Goal: Task Accomplishment & Management: Use online tool/utility

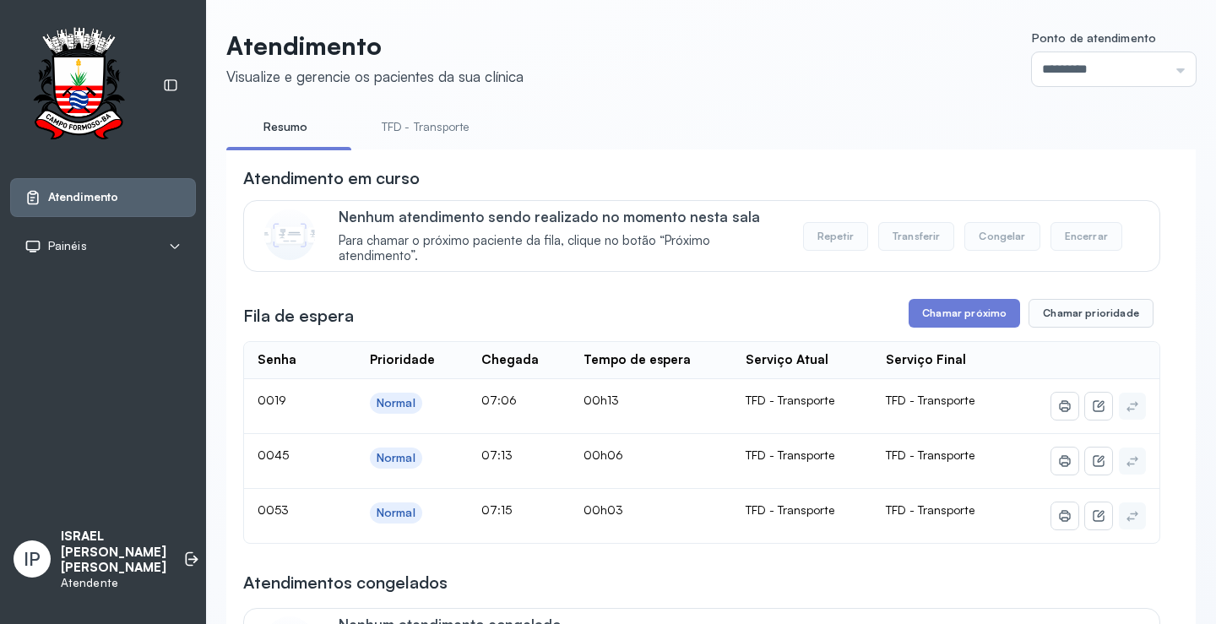
click at [402, 124] on link "TFD - Transporte" at bounding box center [426, 127] width 122 height 28
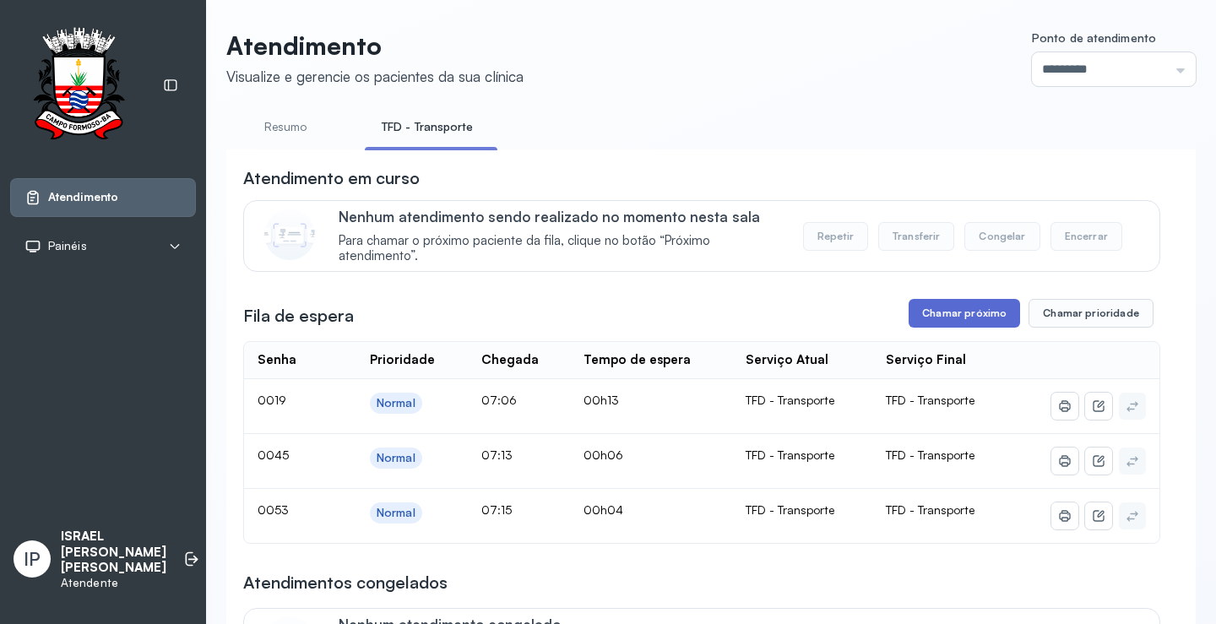
click at [952, 324] on button "Chamar próximo" at bounding box center [964, 313] width 111 height 29
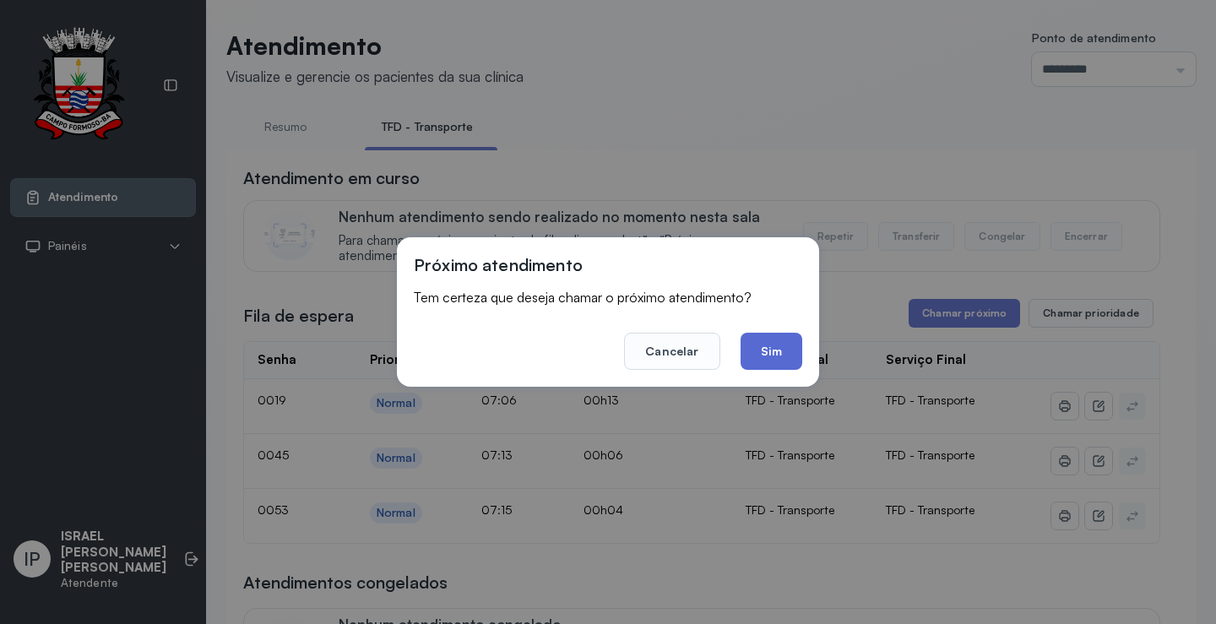
click at [762, 358] on button "Sim" at bounding box center [772, 351] width 62 height 37
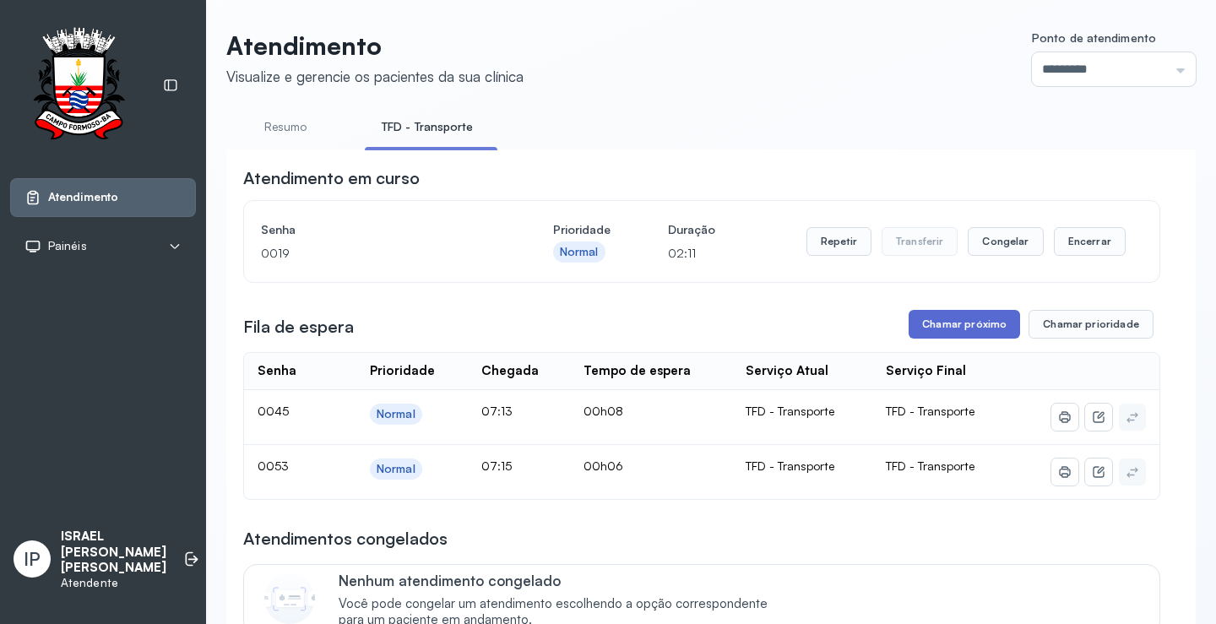
click at [982, 332] on button "Chamar próximo" at bounding box center [964, 324] width 111 height 29
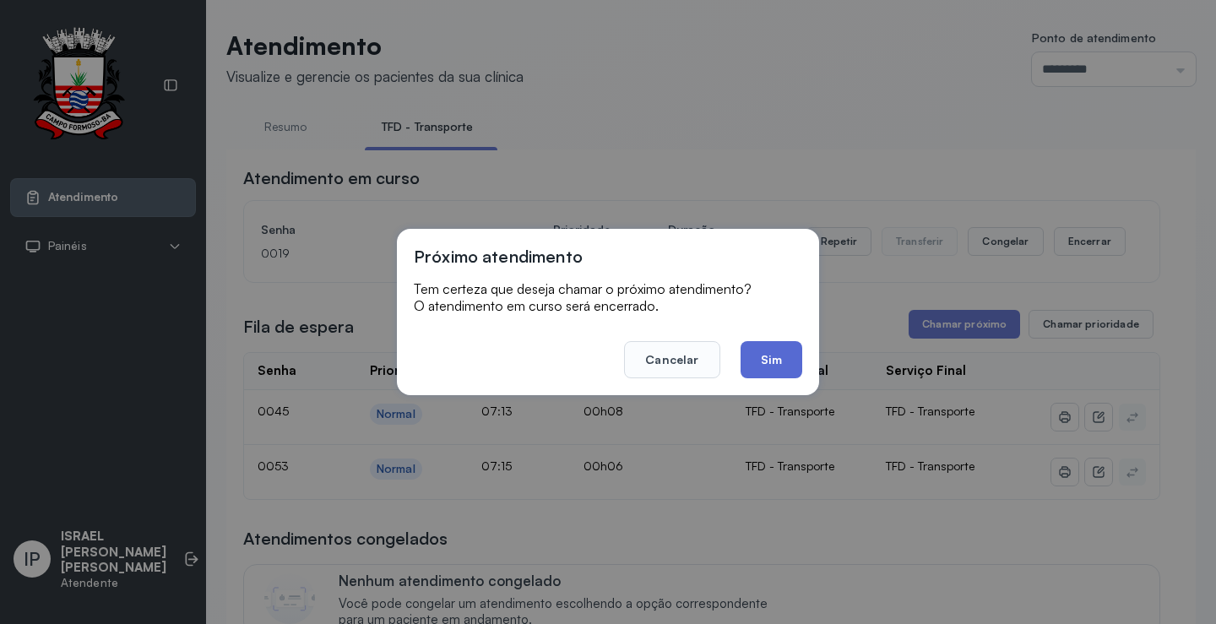
click at [781, 361] on button "Sim" at bounding box center [772, 359] width 62 height 37
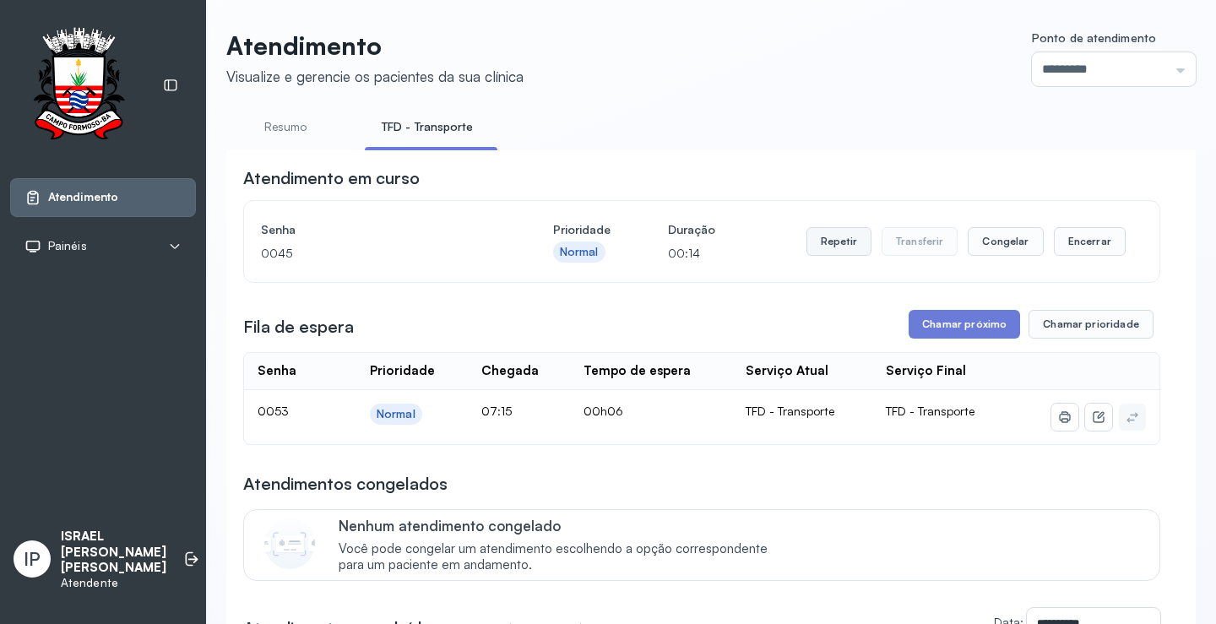
click at [846, 247] on button "Repetir" at bounding box center [838, 241] width 65 height 29
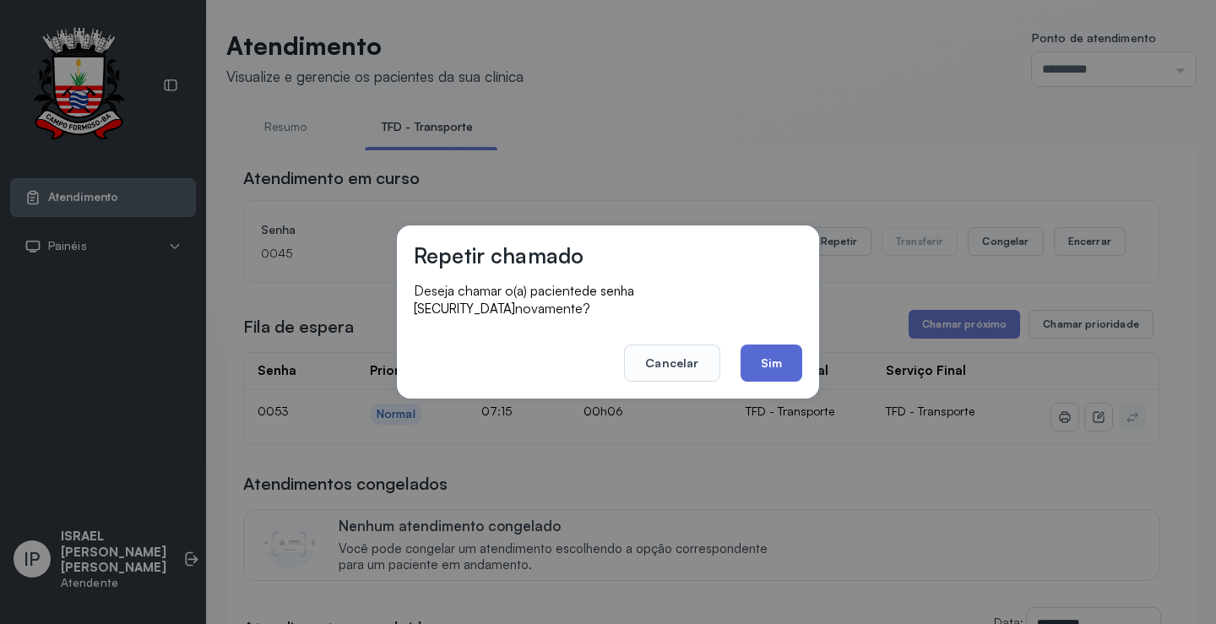
click at [769, 356] on button "Sim" at bounding box center [772, 363] width 62 height 37
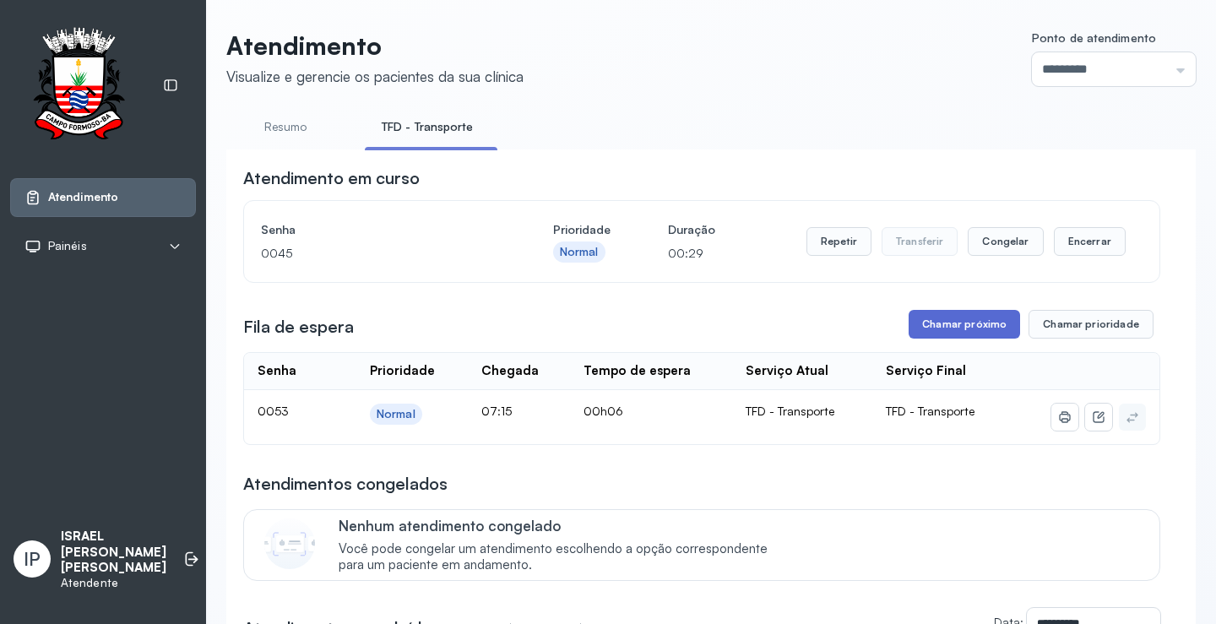
click at [925, 334] on button "Chamar próximo" at bounding box center [964, 324] width 111 height 29
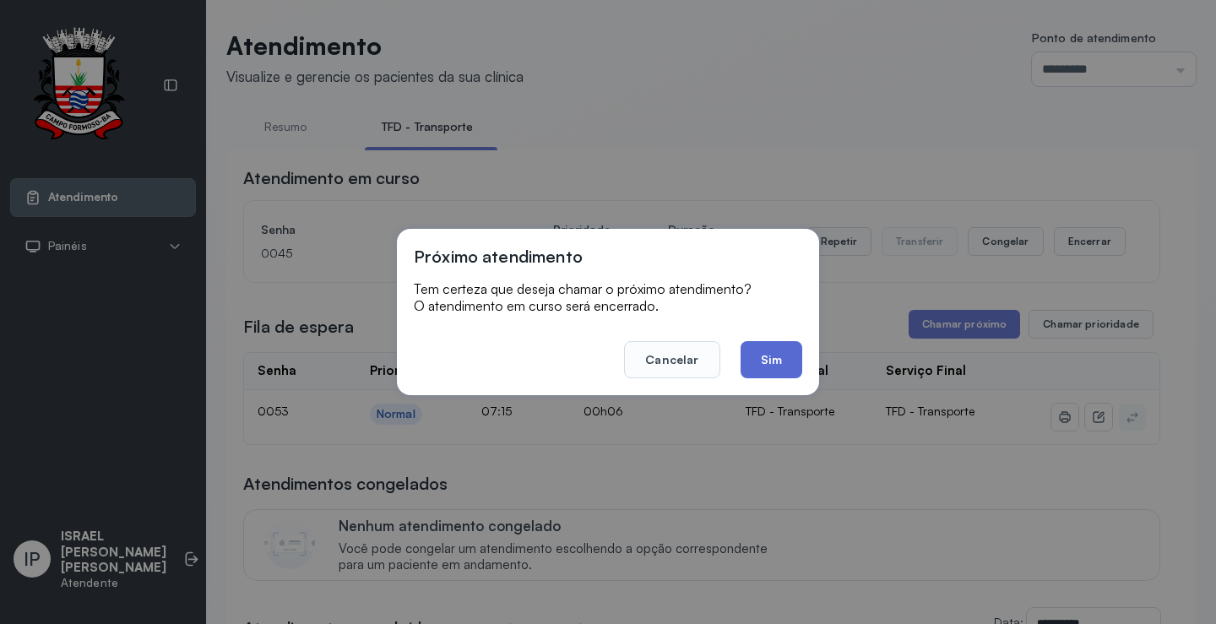
click at [758, 361] on button "Sim" at bounding box center [772, 359] width 62 height 37
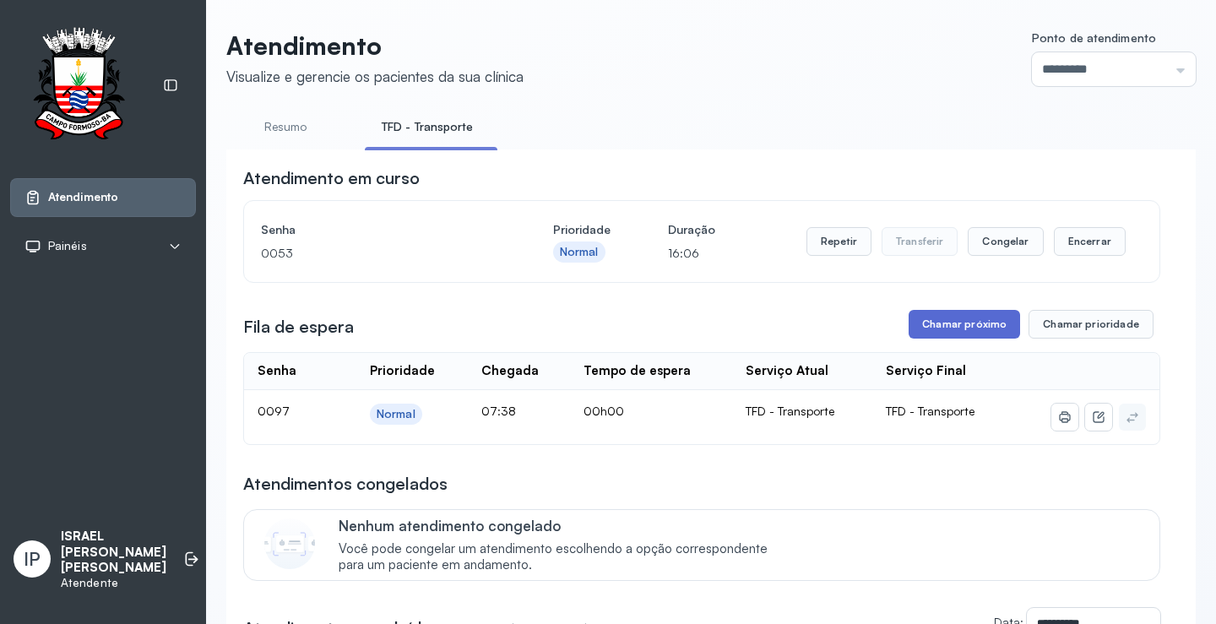
click at [980, 332] on button "Chamar próximo" at bounding box center [964, 324] width 111 height 29
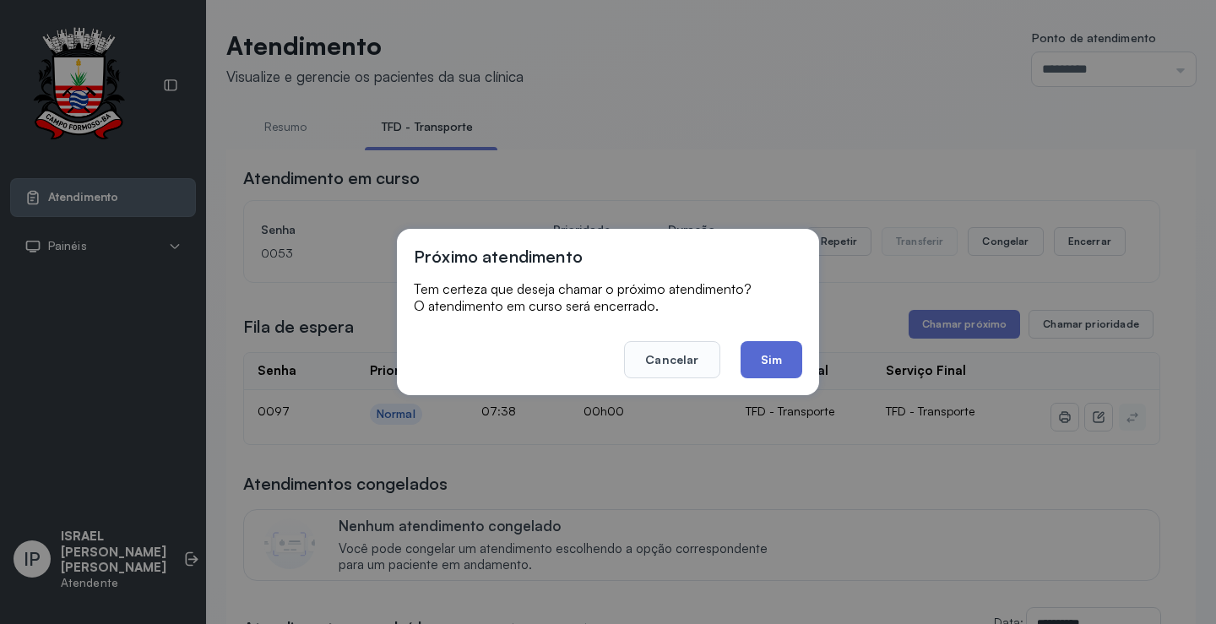
click at [755, 353] on button "Sim" at bounding box center [772, 359] width 62 height 37
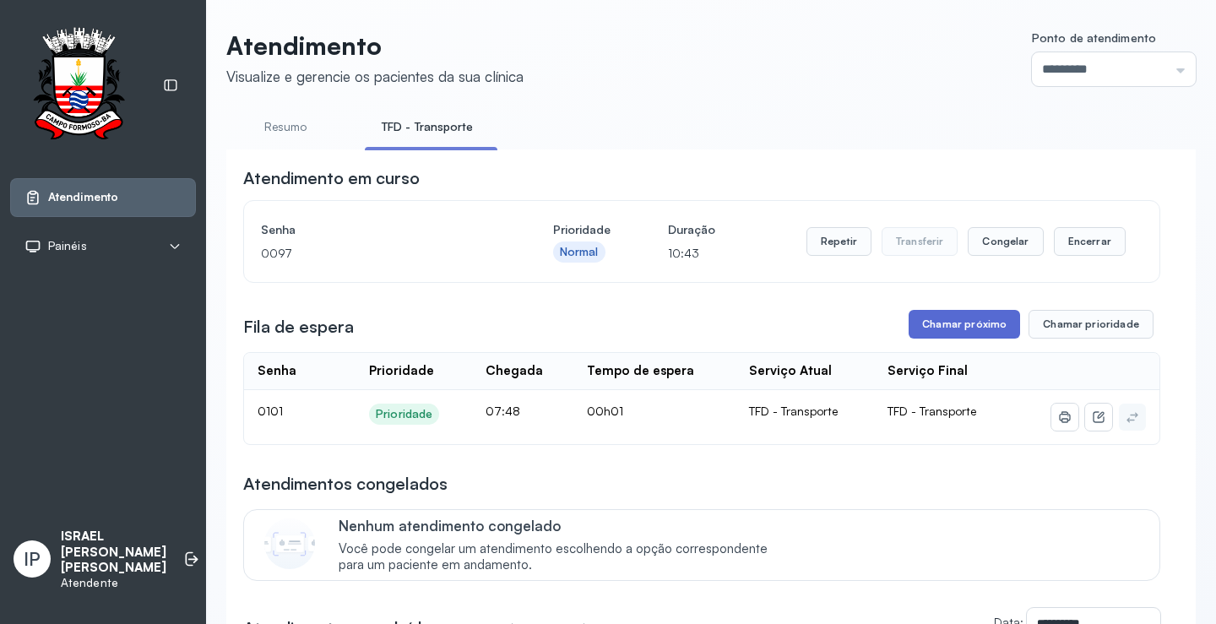
click at [955, 322] on button "Chamar próximo" at bounding box center [964, 324] width 111 height 29
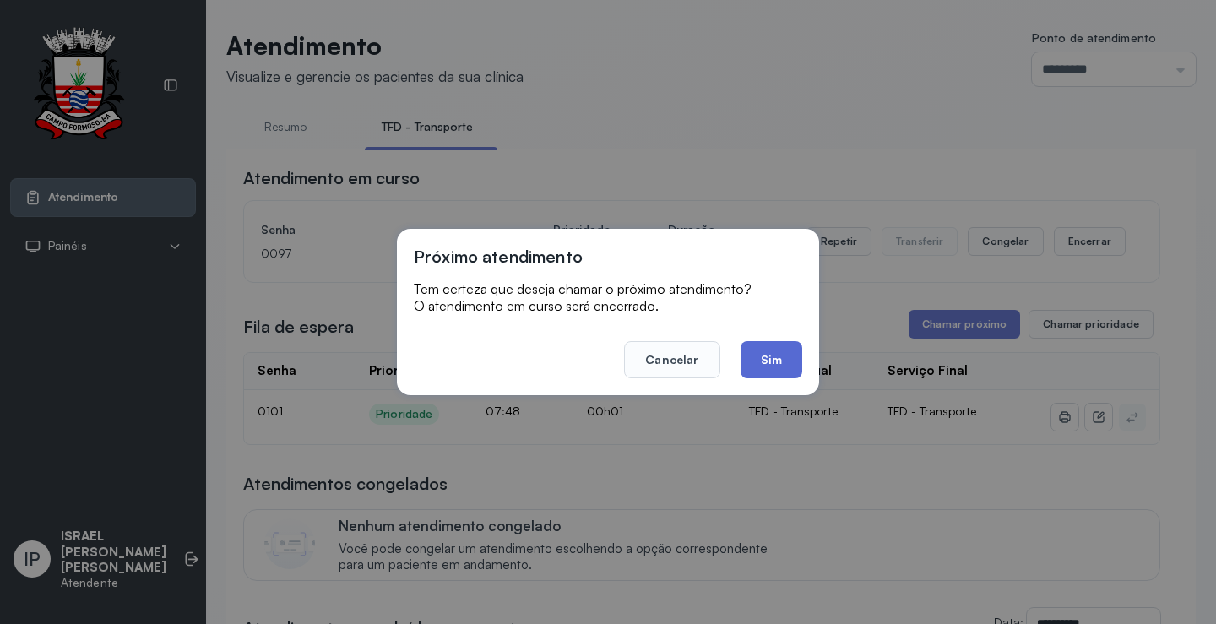
click at [763, 356] on button "Sim" at bounding box center [772, 359] width 62 height 37
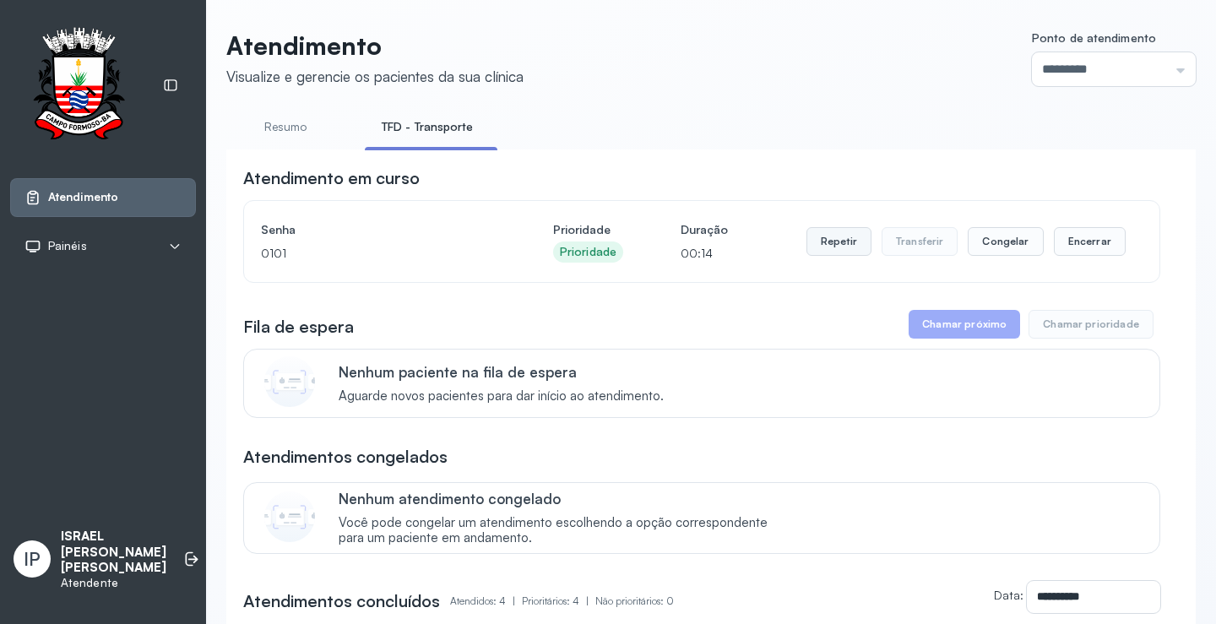
click at [828, 249] on button "Repetir" at bounding box center [838, 241] width 65 height 29
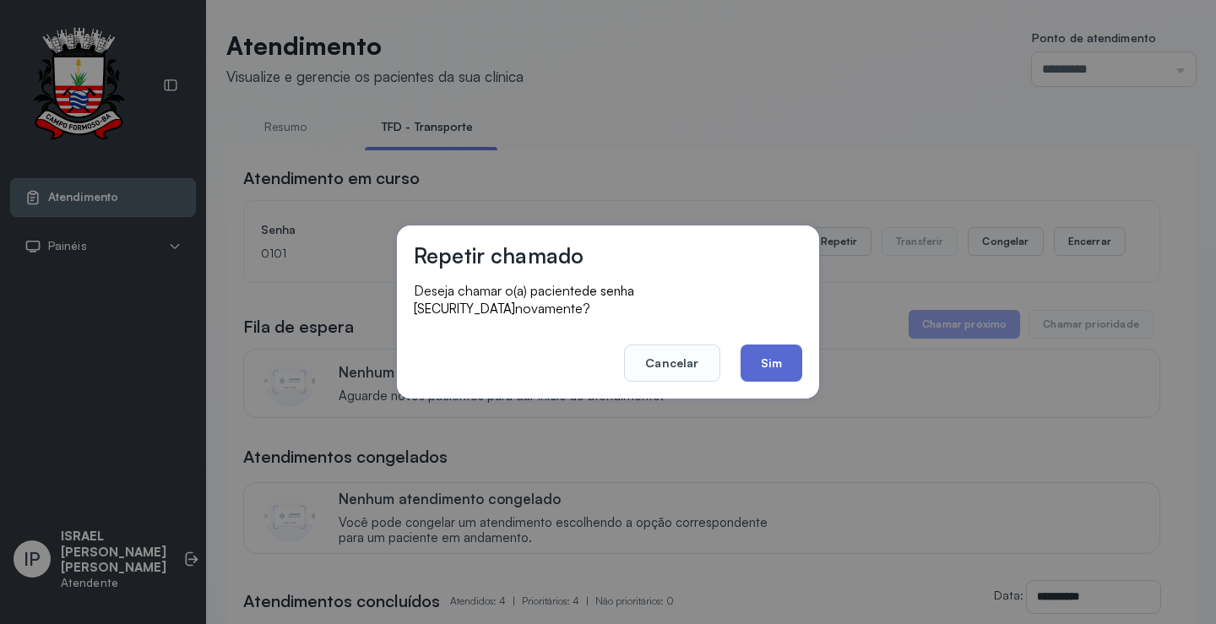
click at [754, 359] on button "Sim" at bounding box center [772, 363] width 62 height 37
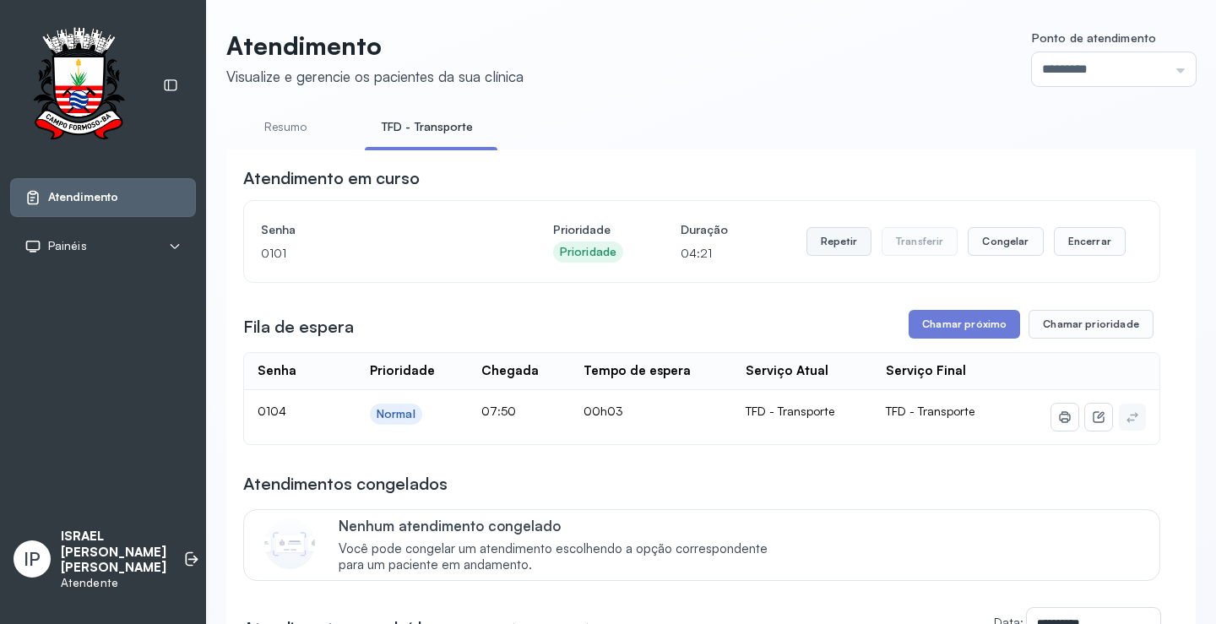
click at [824, 235] on button "Repetir" at bounding box center [838, 241] width 65 height 29
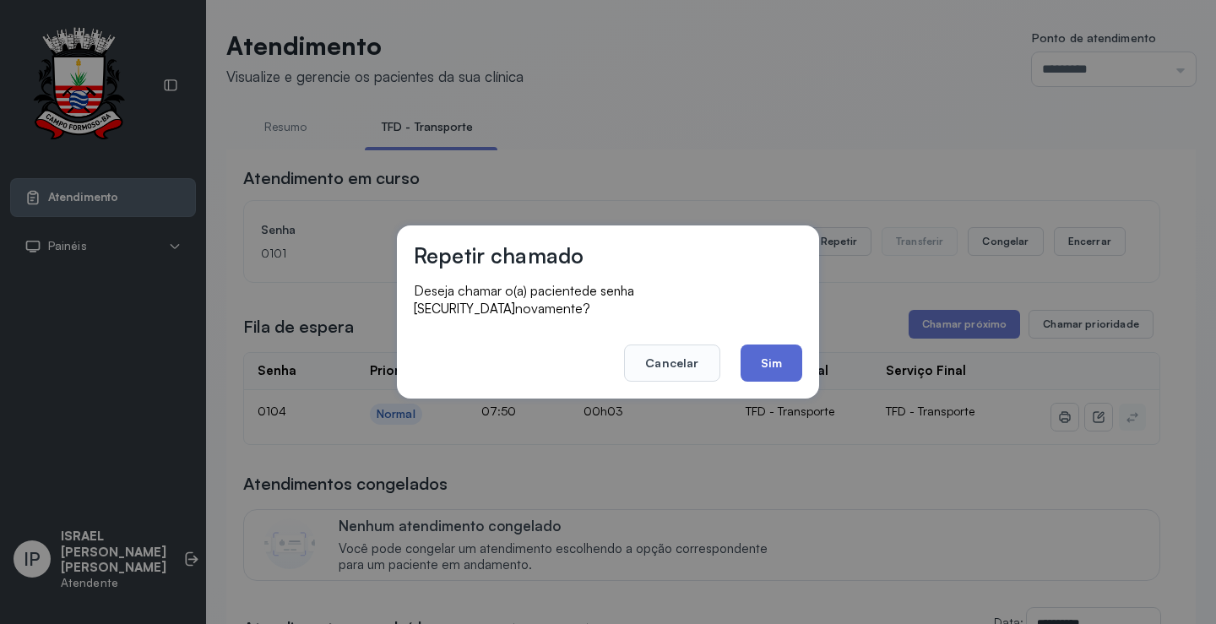
click at [759, 351] on button "Sim" at bounding box center [772, 363] width 62 height 37
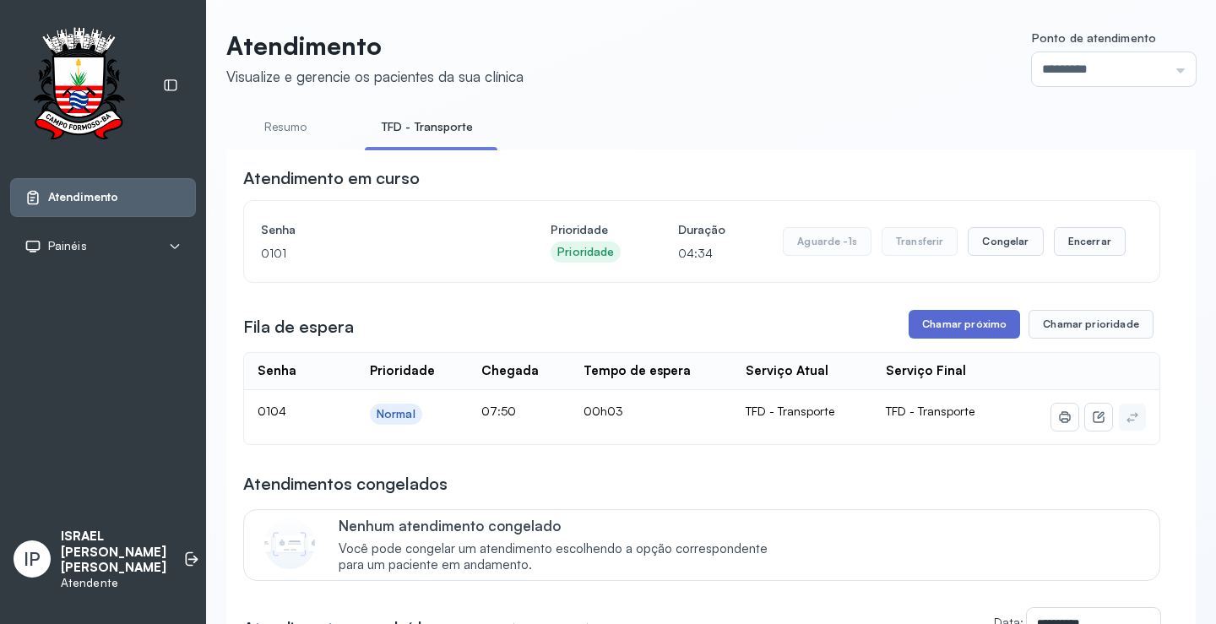
click at [923, 323] on button "Chamar próximo" at bounding box center [964, 324] width 111 height 29
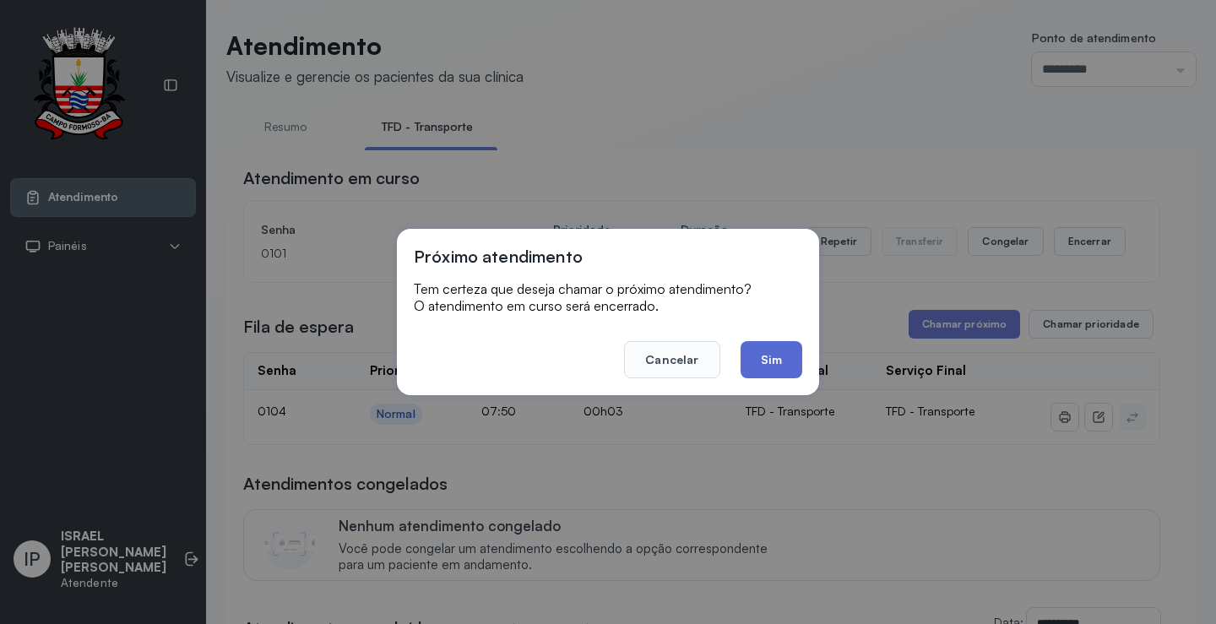
click at [785, 347] on button "Sim" at bounding box center [772, 359] width 62 height 37
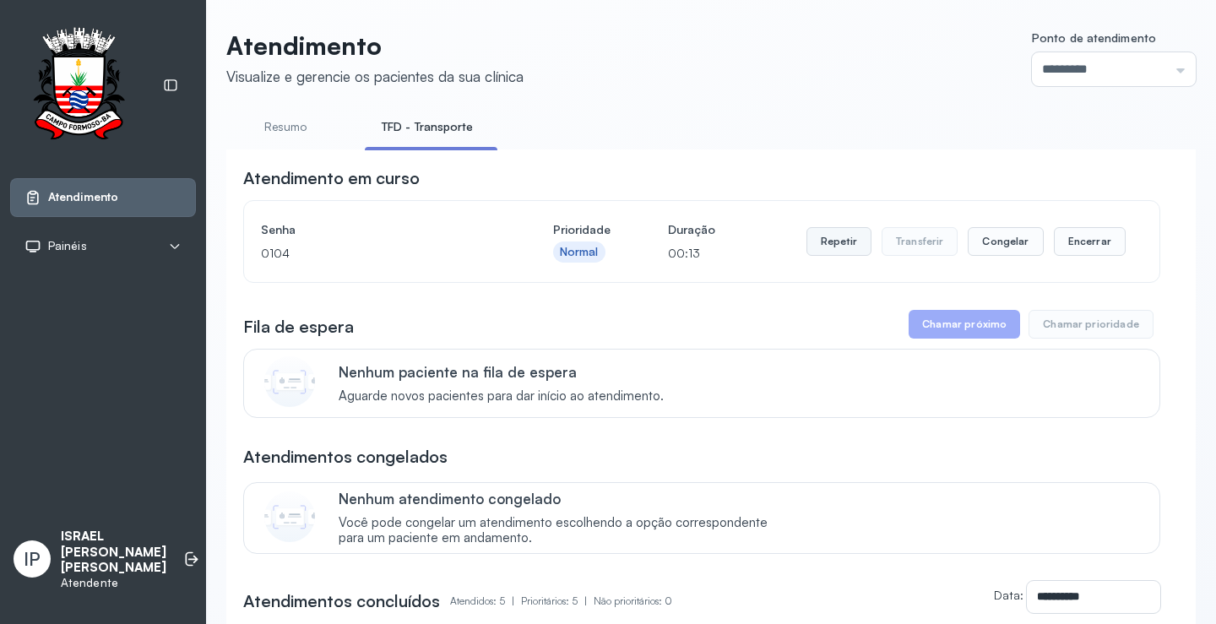
click at [835, 241] on button "Repetir" at bounding box center [838, 241] width 65 height 29
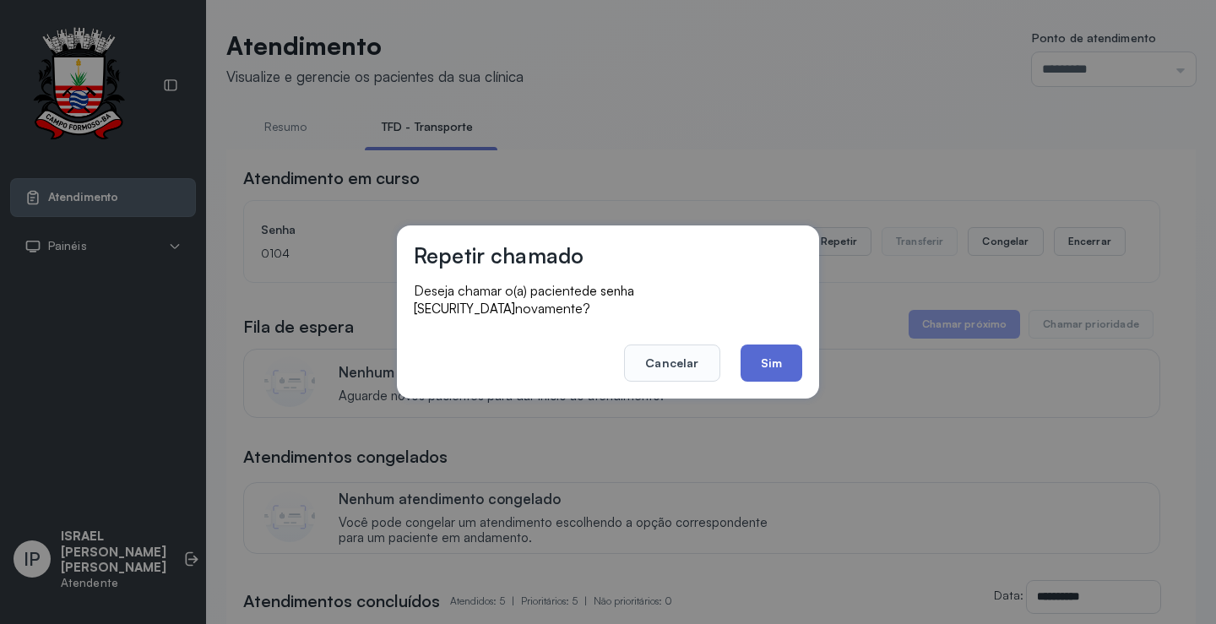
click at [764, 351] on button "Sim" at bounding box center [772, 363] width 62 height 37
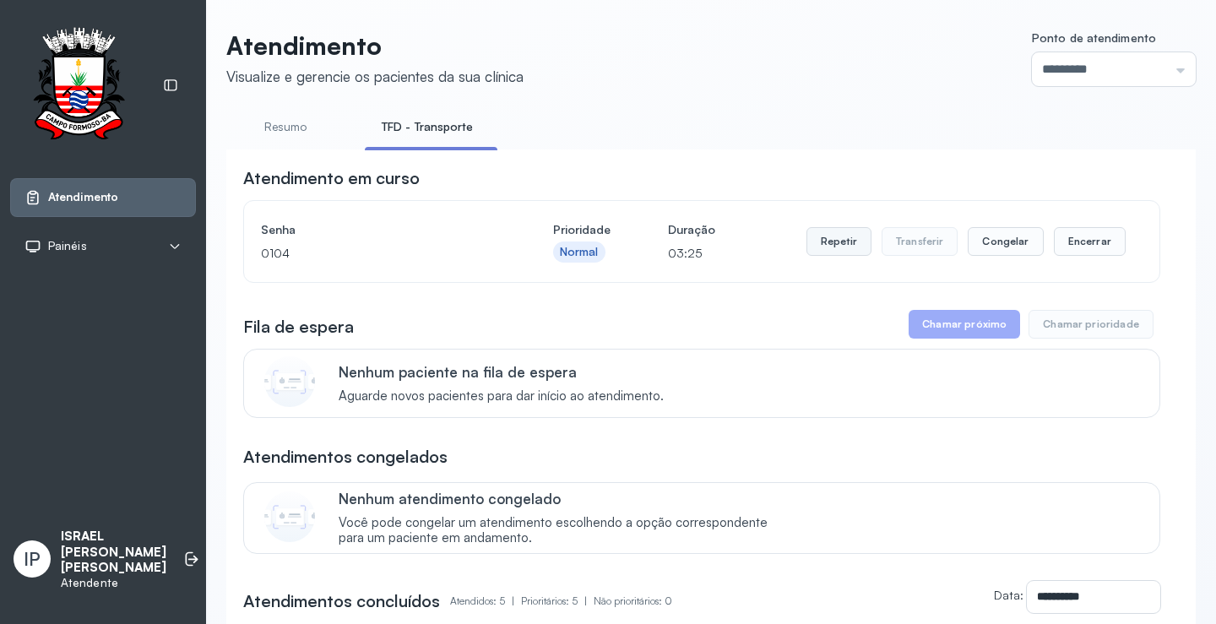
click at [824, 237] on button "Repetir" at bounding box center [838, 241] width 65 height 29
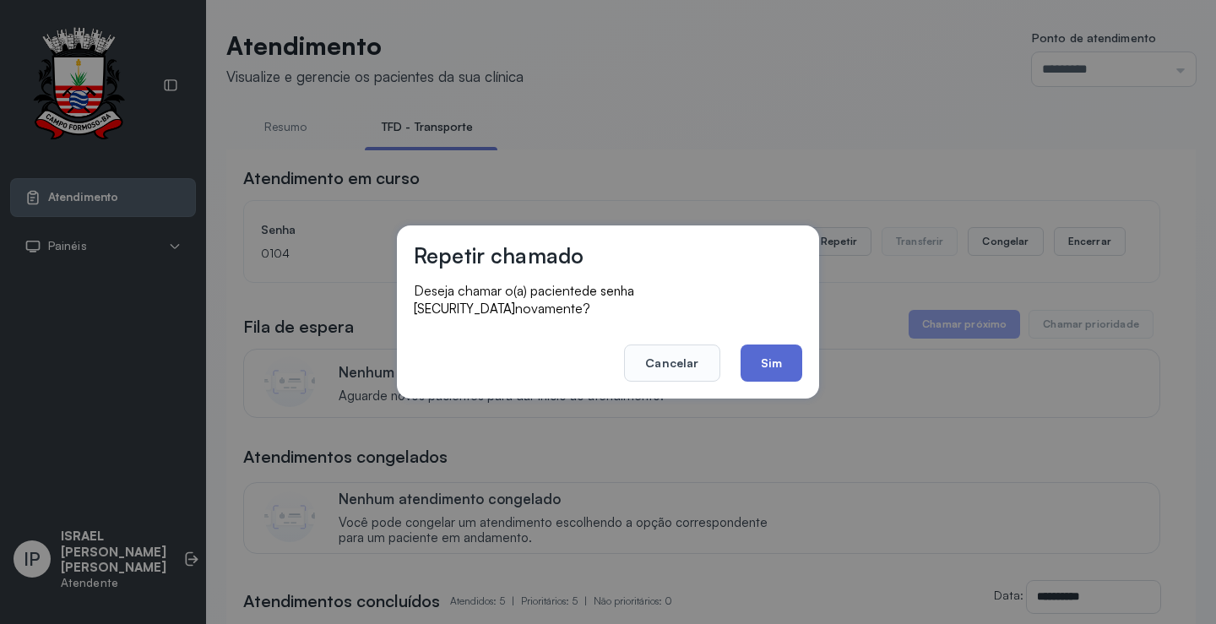
click at [750, 357] on button "Sim" at bounding box center [772, 363] width 62 height 37
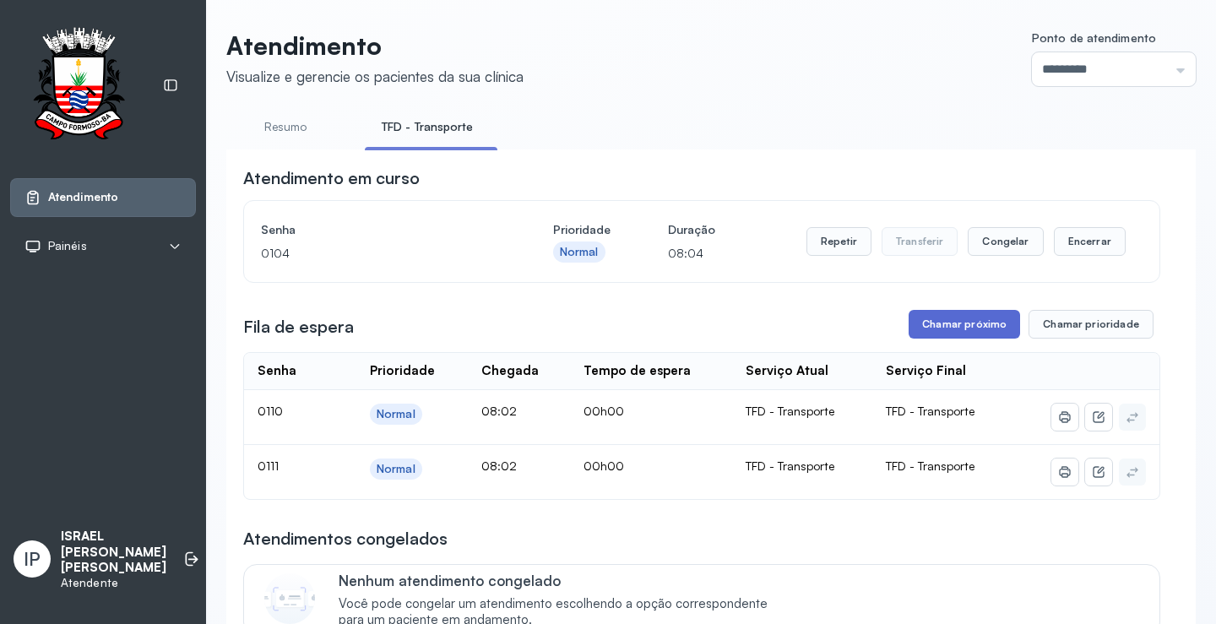
click at [965, 330] on button "Chamar próximo" at bounding box center [964, 324] width 111 height 29
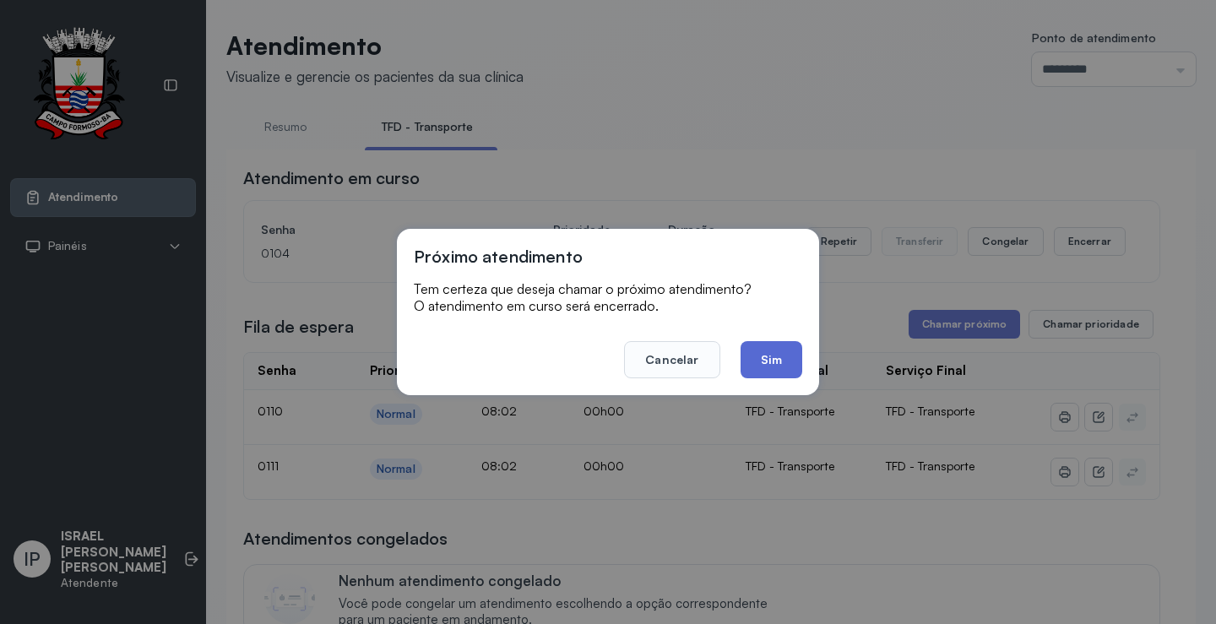
click at [787, 358] on button "Sim" at bounding box center [772, 359] width 62 height 37
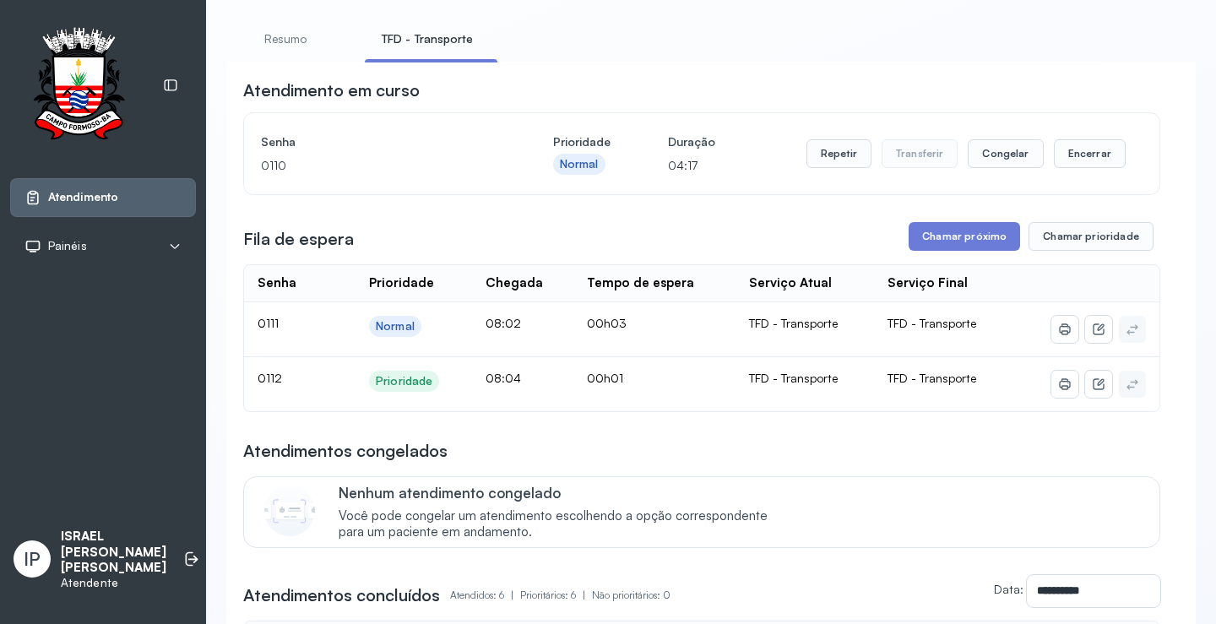
scroll to position [169, 0]
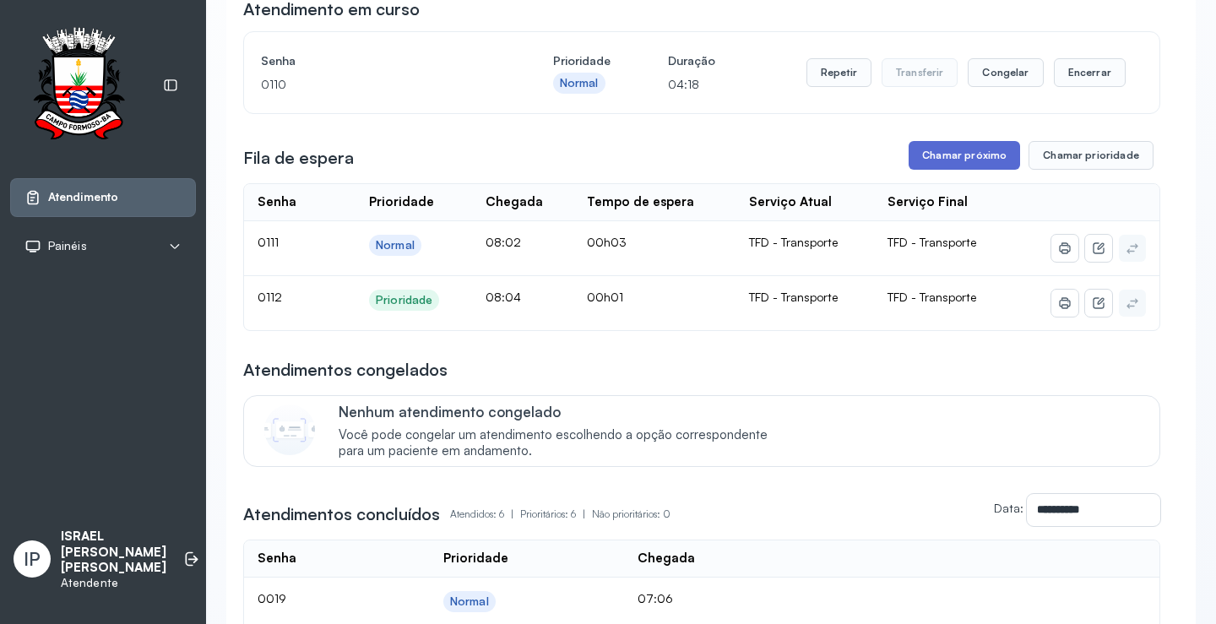
click at [948, 145] on button "Chamar próximo" at bounding box center [964, 155] width 111 height 29
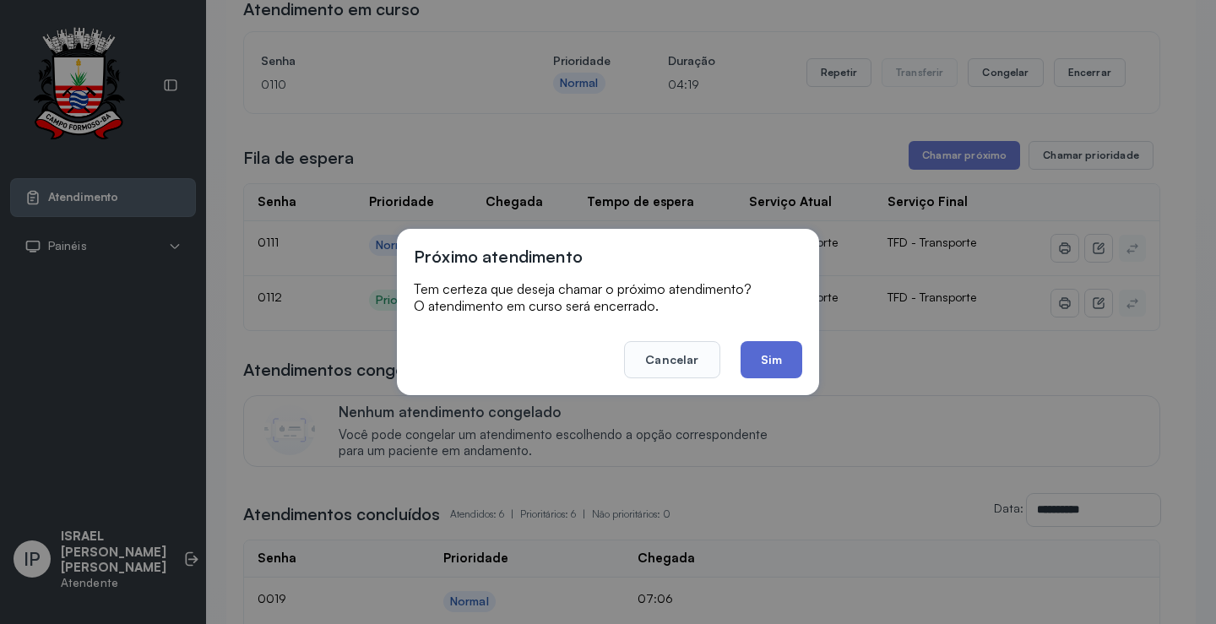
click at [797, 355] on button "Sim" at bounding box center [772, 359] width 62 height 37
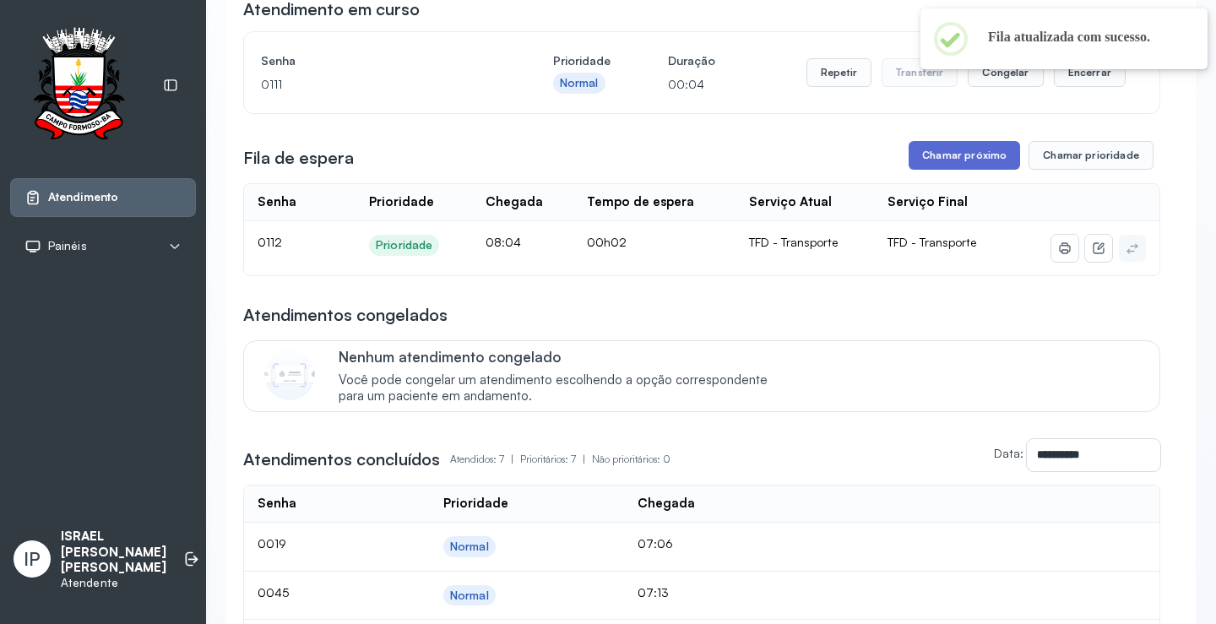
click at [953, 164] on button "Chamar próximo" at bounding box center [964, 155] width 111 height 29
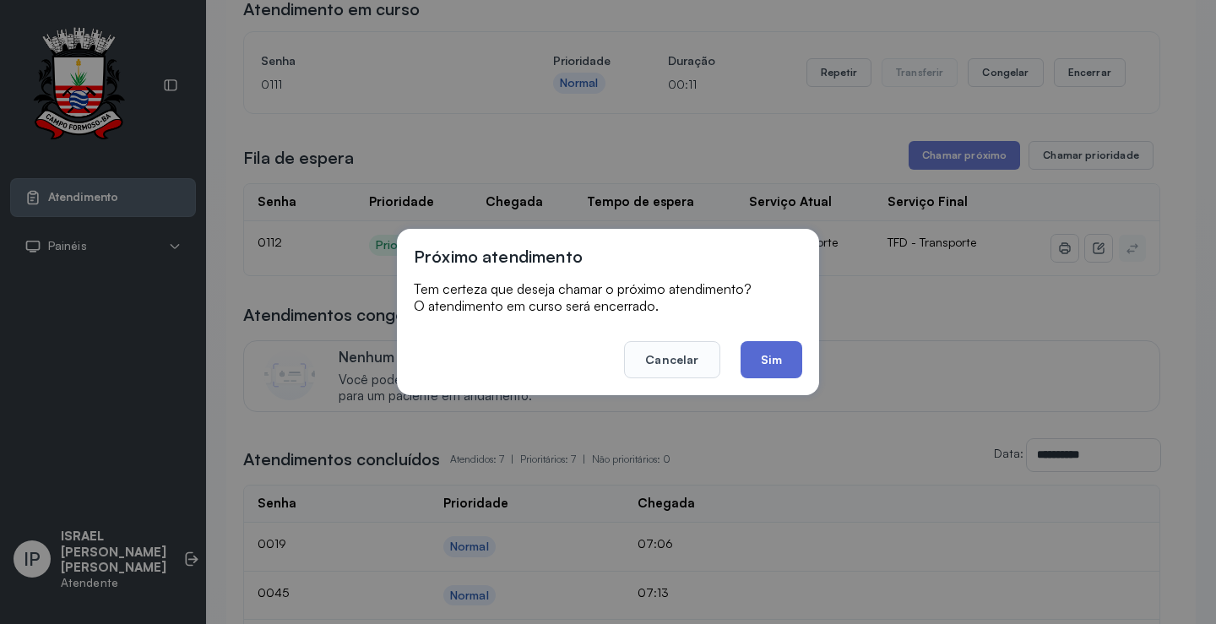
click at [754, 359] on button "Sim" at bounding box center [772, 359] width 62 height 37
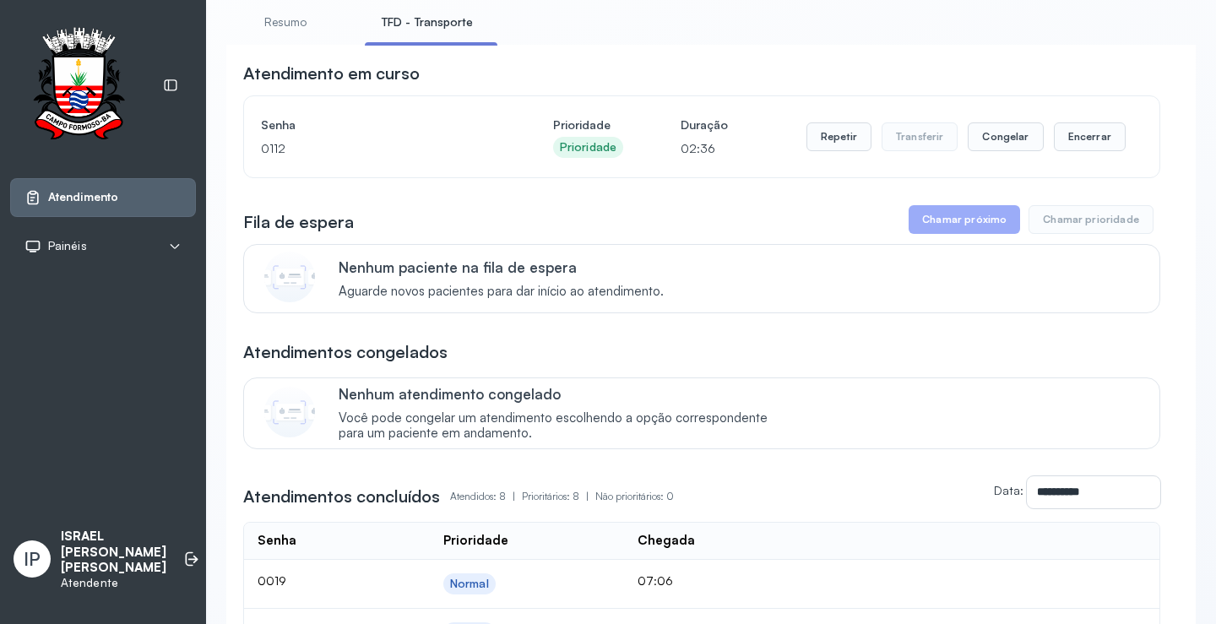
scroll to position [0, 0]
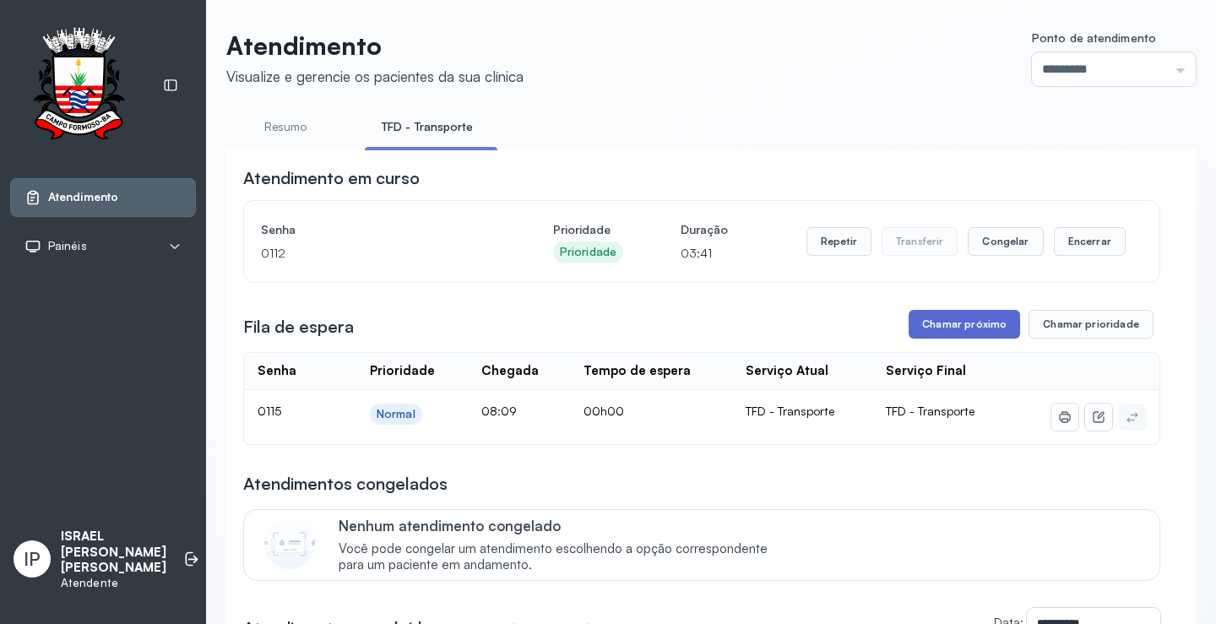
click at [954, 319] on button "Chamar próximo" at bounding box center [964, 324] width 111 height 29
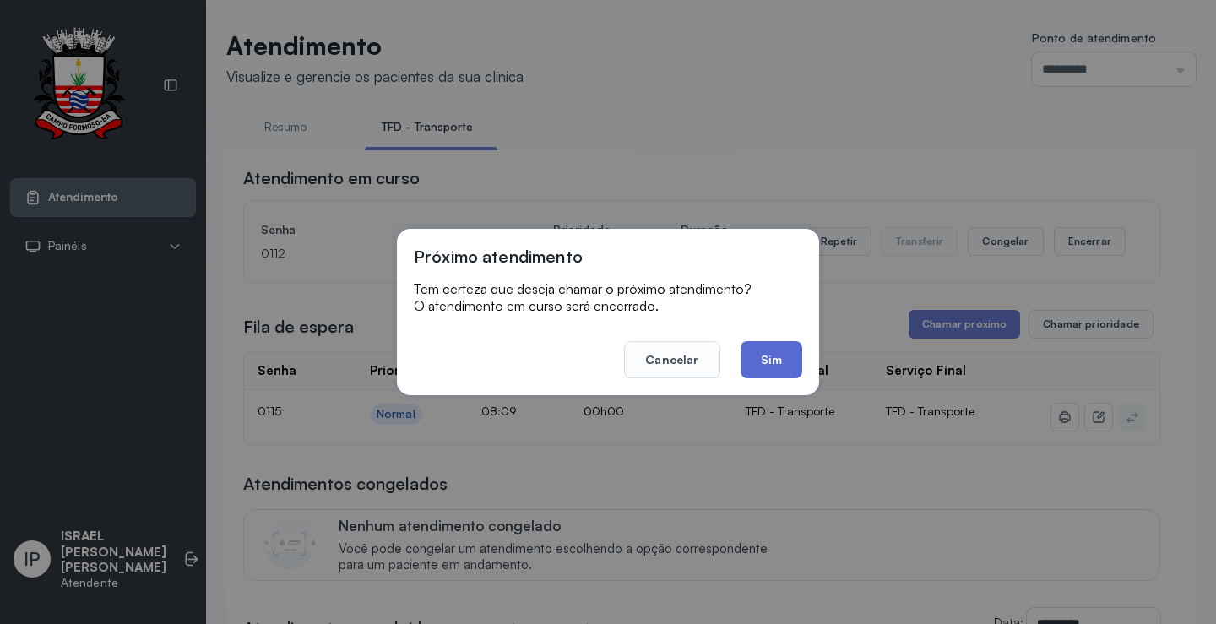
click at [763, 346] on button "Sim" at bounding box center [772, 359] width 62 height 37
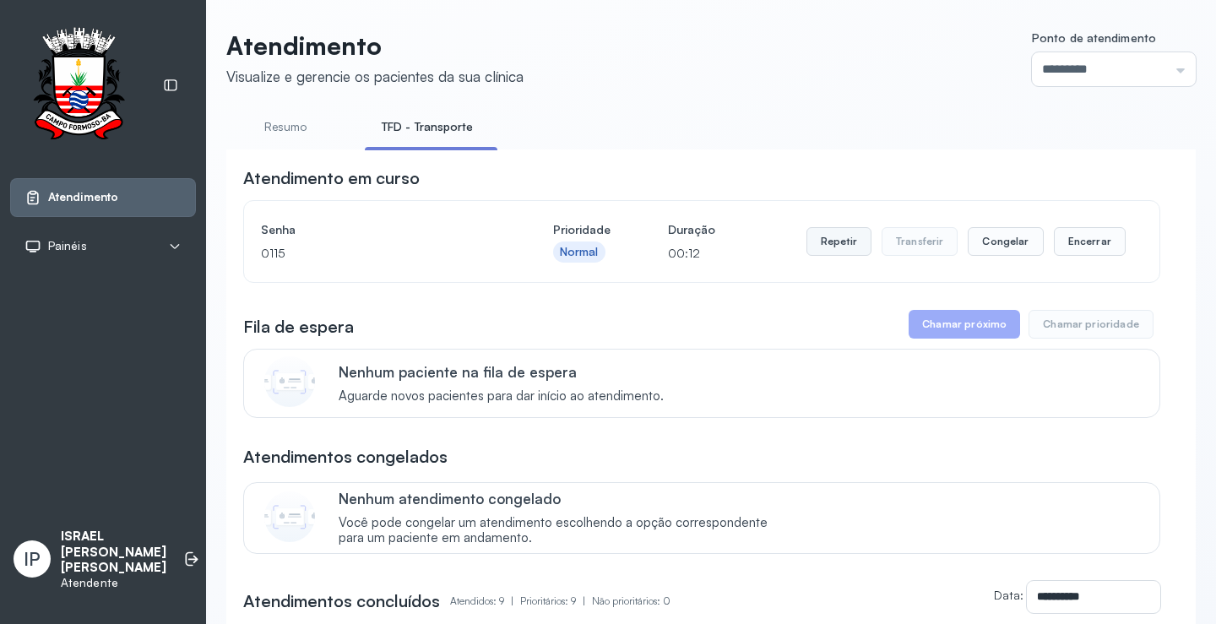
click at [810, 241] on button "Repetir" at bounding box center [838, 241] width 65 height 29
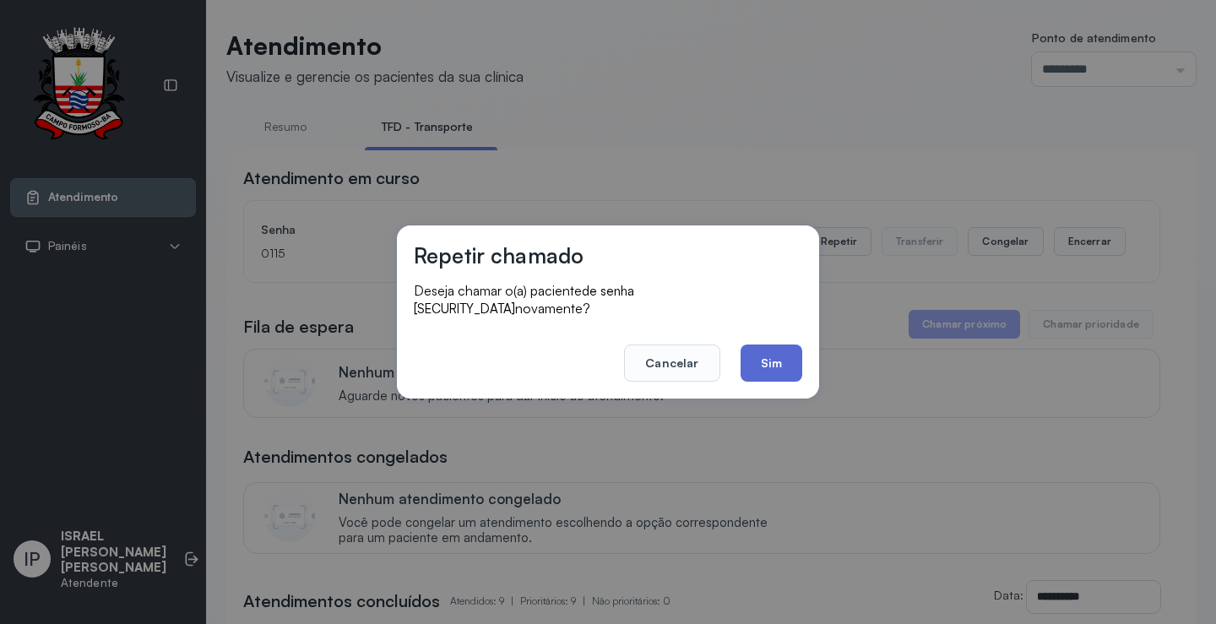
click at [752, 345] on button "Sim" at bounding box center [772, 363] width 62 height 37
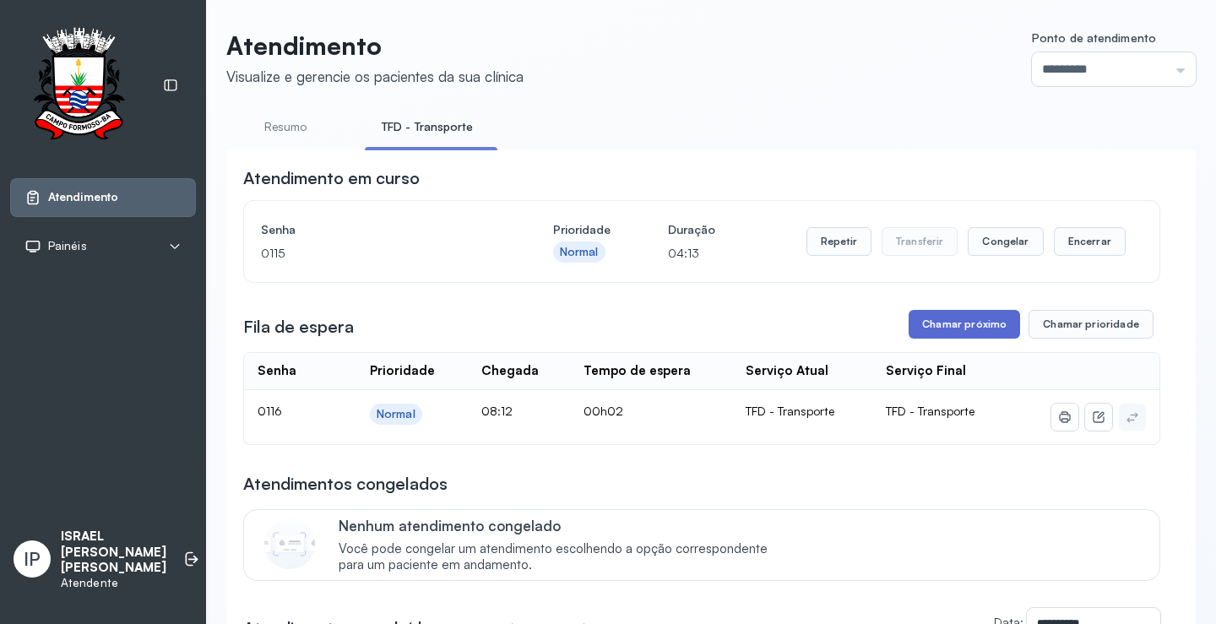
click at [953, 322] on button "Chamar próximo" at bounding box center [964, 324] width 111 height 29
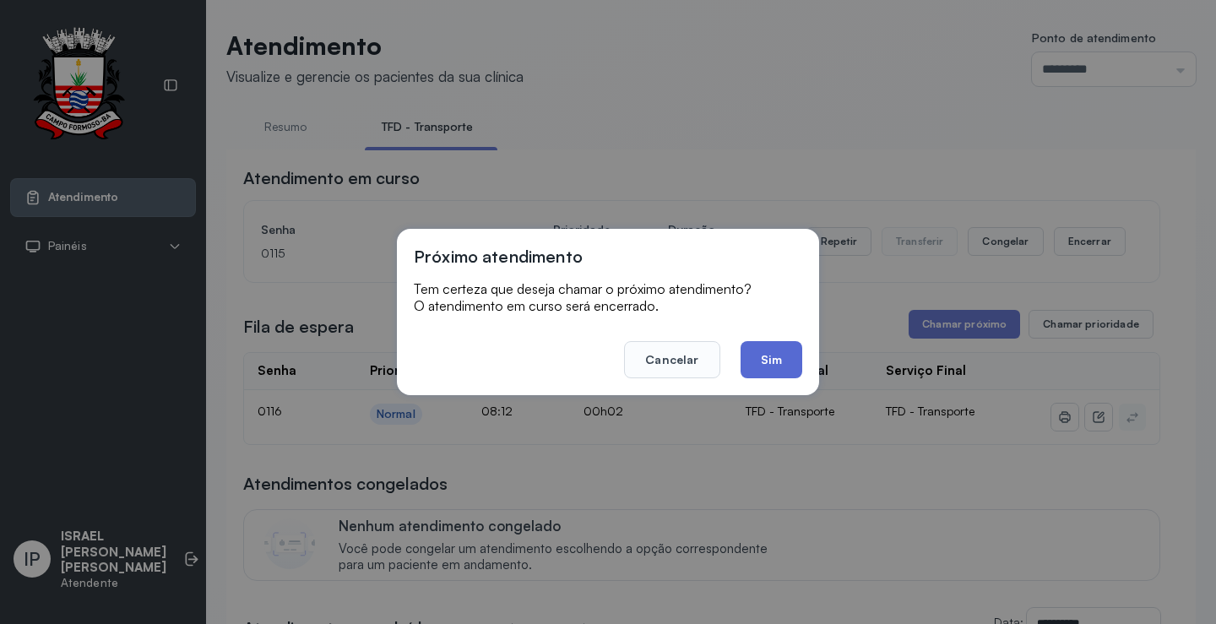
click at [770, 358] on button "Sim" at bounding box center [772, 359] width 62 height 37
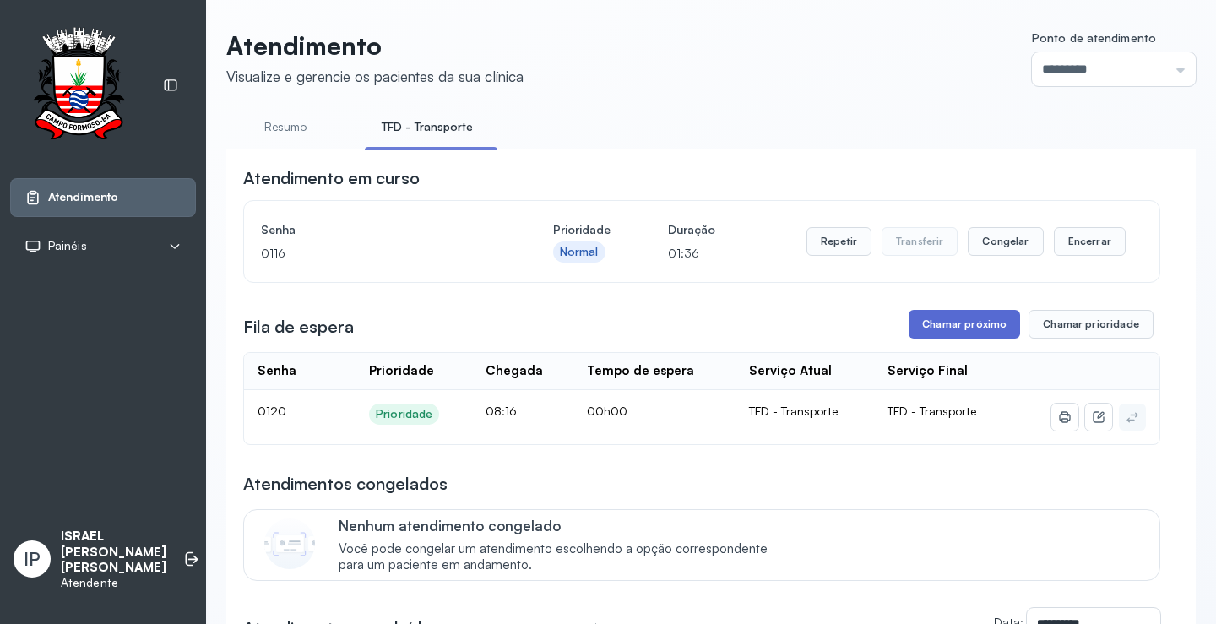
click at [919, 326] on button "Chamar próximo" at bounding box center [964, 324] width 111 height 29
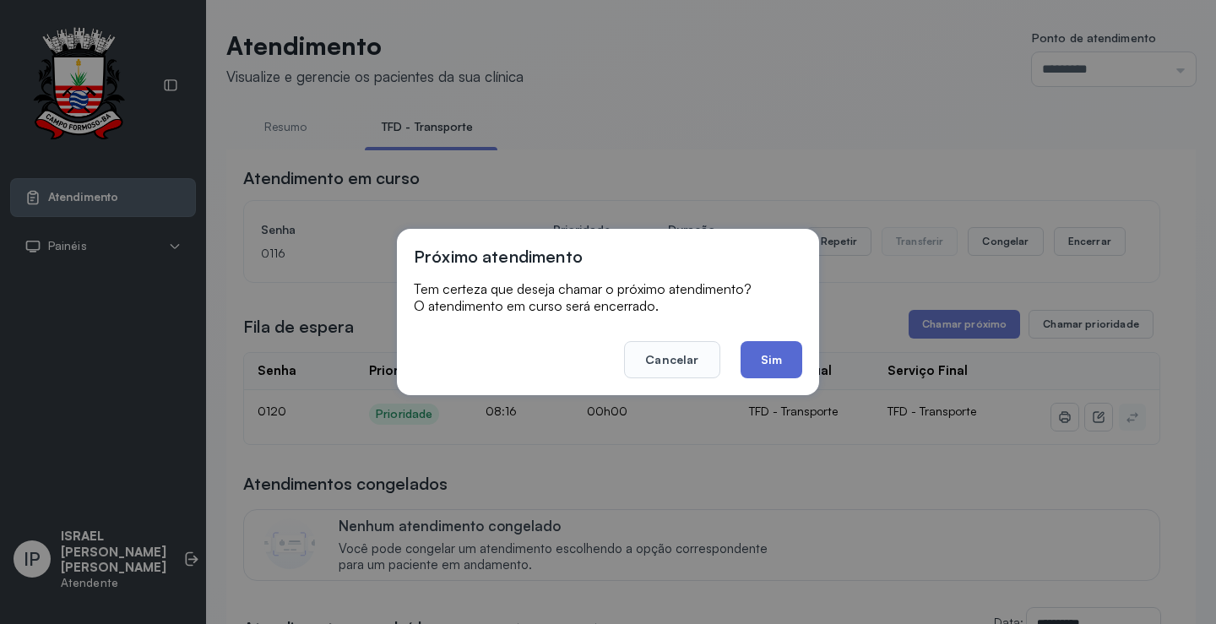
click at [778, 363] on button "Sim" at bounding box center [772, 359] width 62 height 37
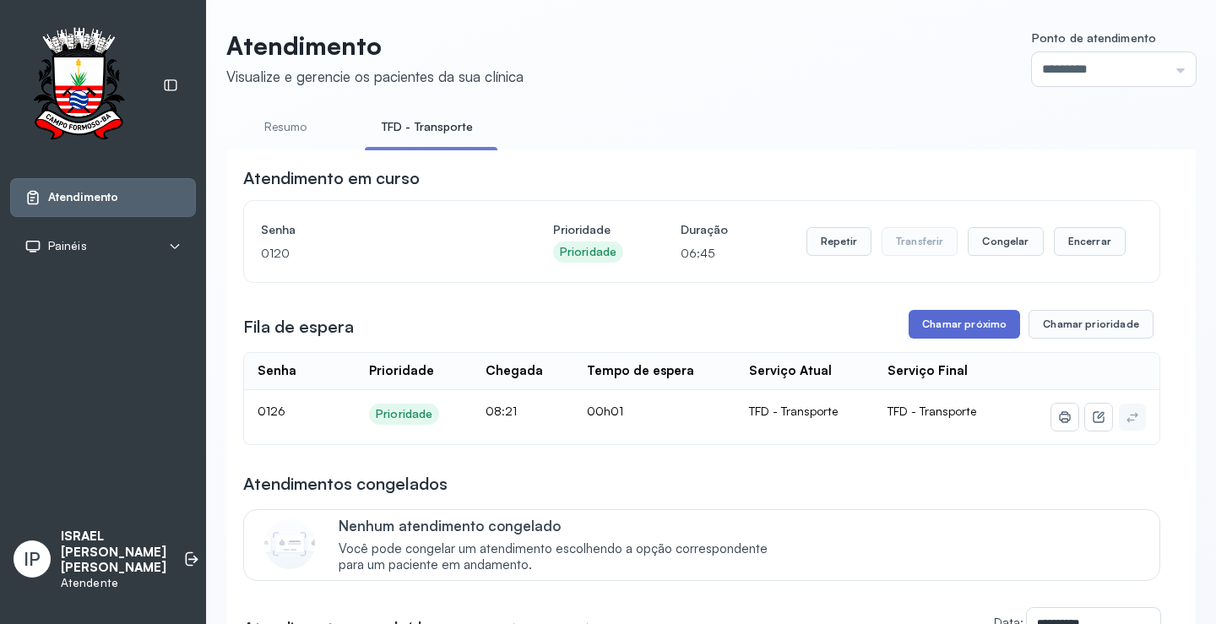
click at [926, 331] on button "Chamar próximo" at bounding box center [964, 324] width 111 height 29
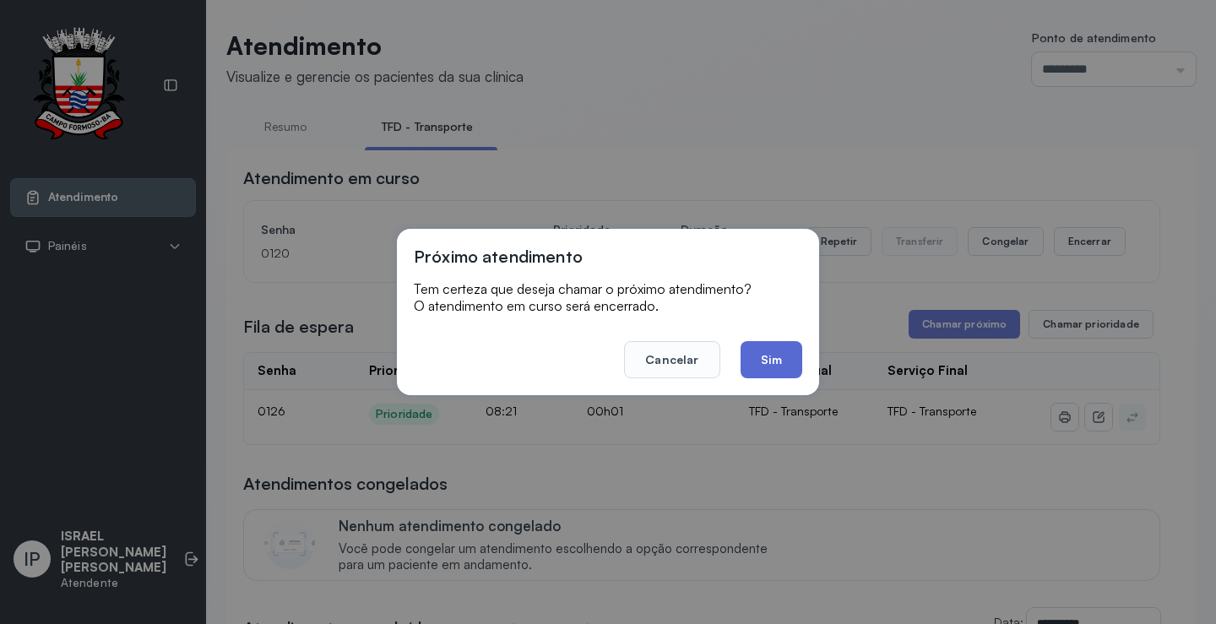
click at [785, 361] on button "Sim" at bounding box center [772, 359] width 62 height 37
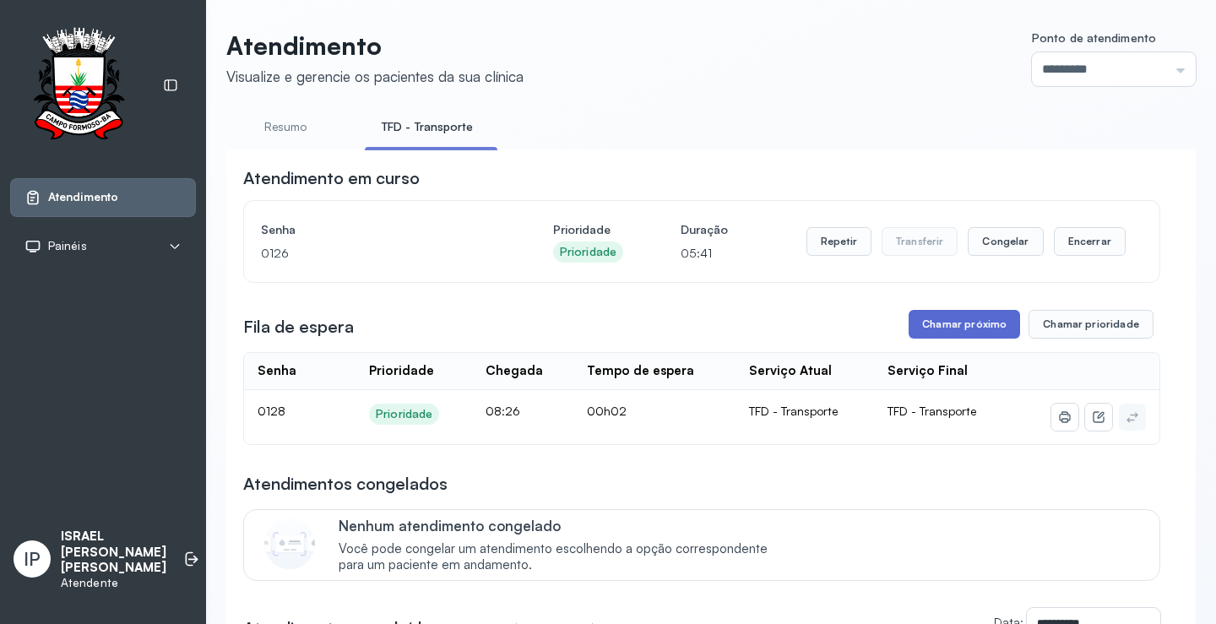
click at [924, 327] on button "Chamar próximo" at bounding box center [964, 324] width 111 height 29
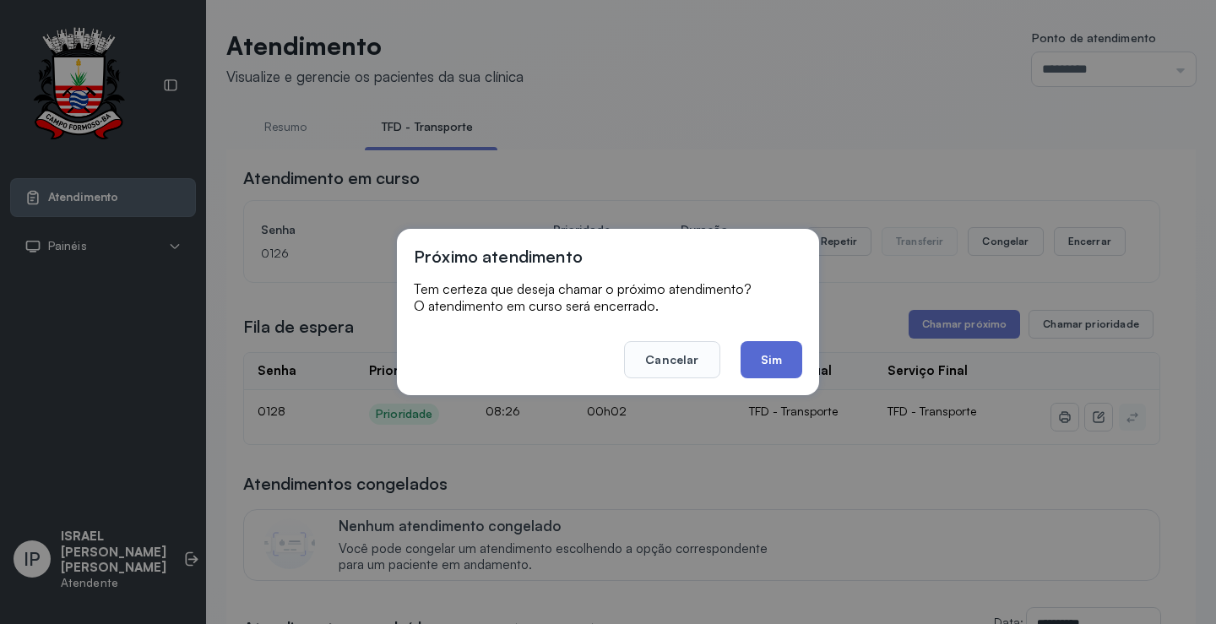
click at [786, 351] on button "Sim" at bounding box center [772, 359] width 62 height 37
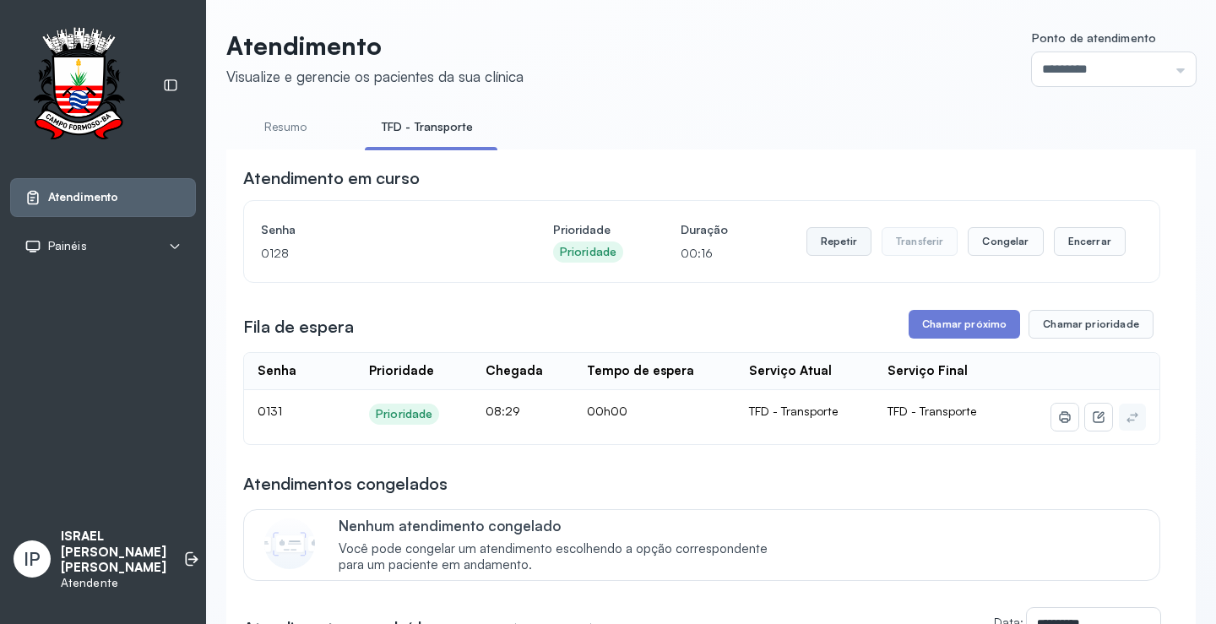
click at [853, 241] on button "Repetir" at bounding box center [838, 241] width 65 height 29
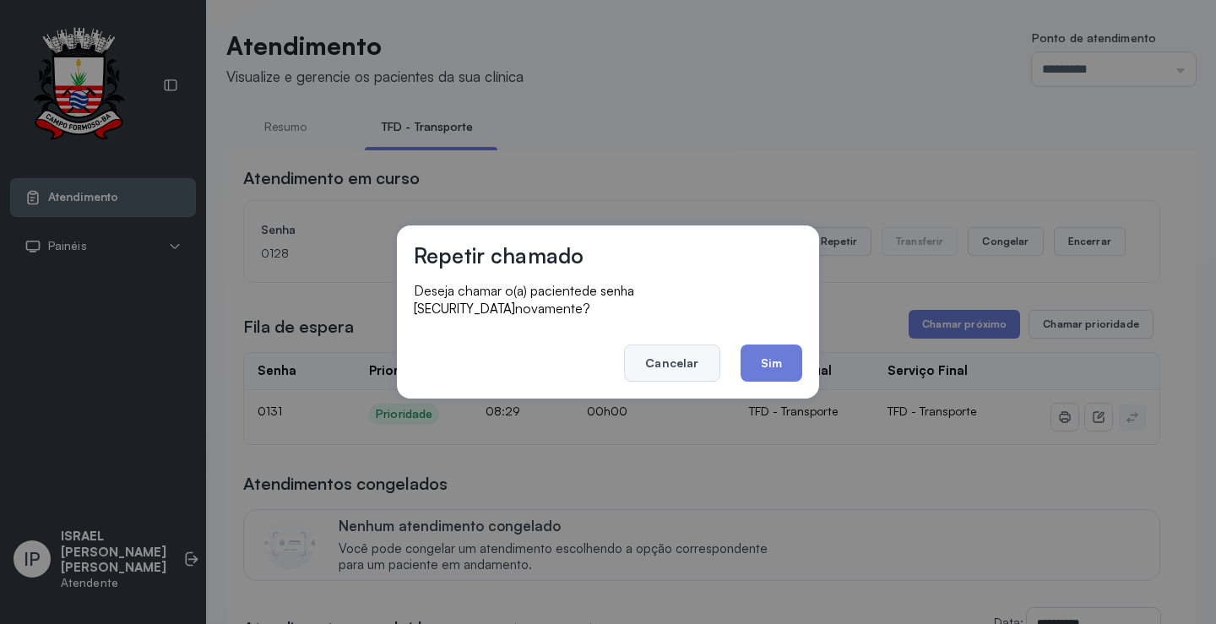
click at [665, 353] on button "Cancelar" at bounding box center [671, 363] width 95 height 37
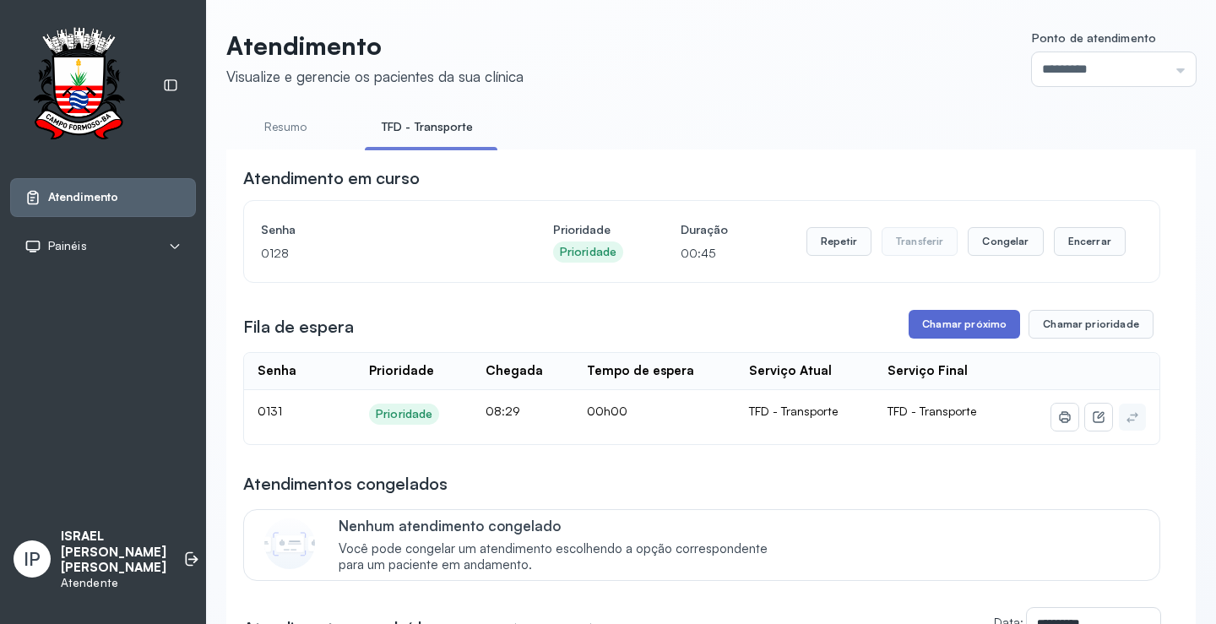
click at [934, 321] on button "Chamar próximo" at bounding box center [964, 324] width 111 height 29
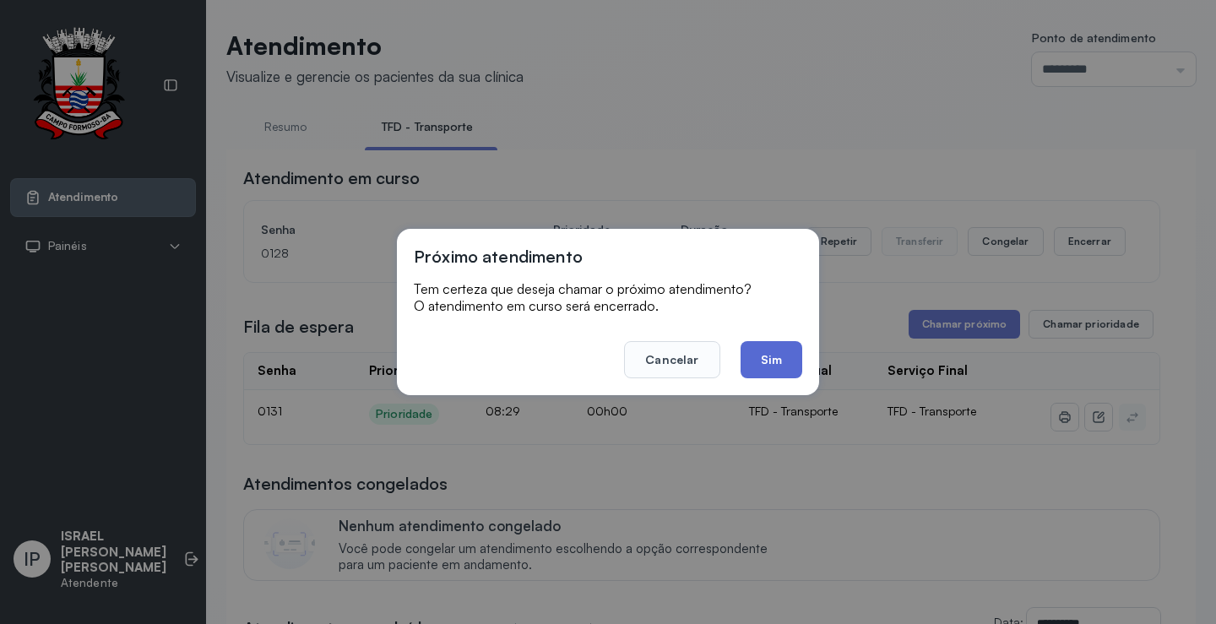
click at [766, 356] on button "Sim" at bounding box center [772, 359] width 62 height 37
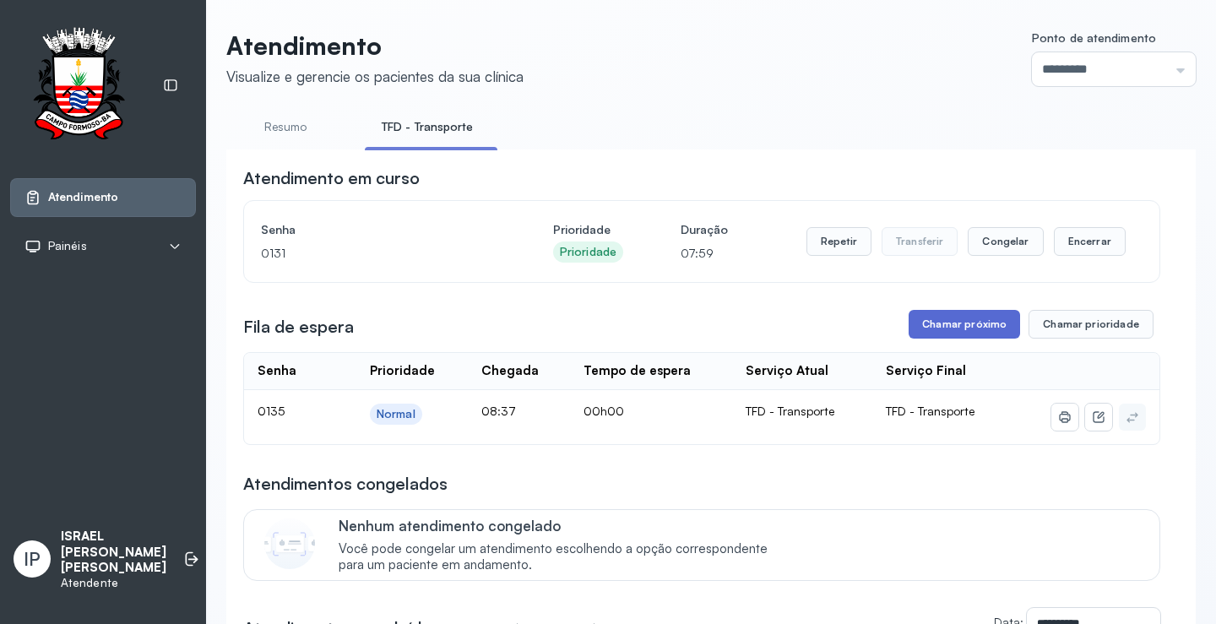
click at [910, 323] on button "Chamar próximo" at bounding box center [964, 324] width 111 height 29
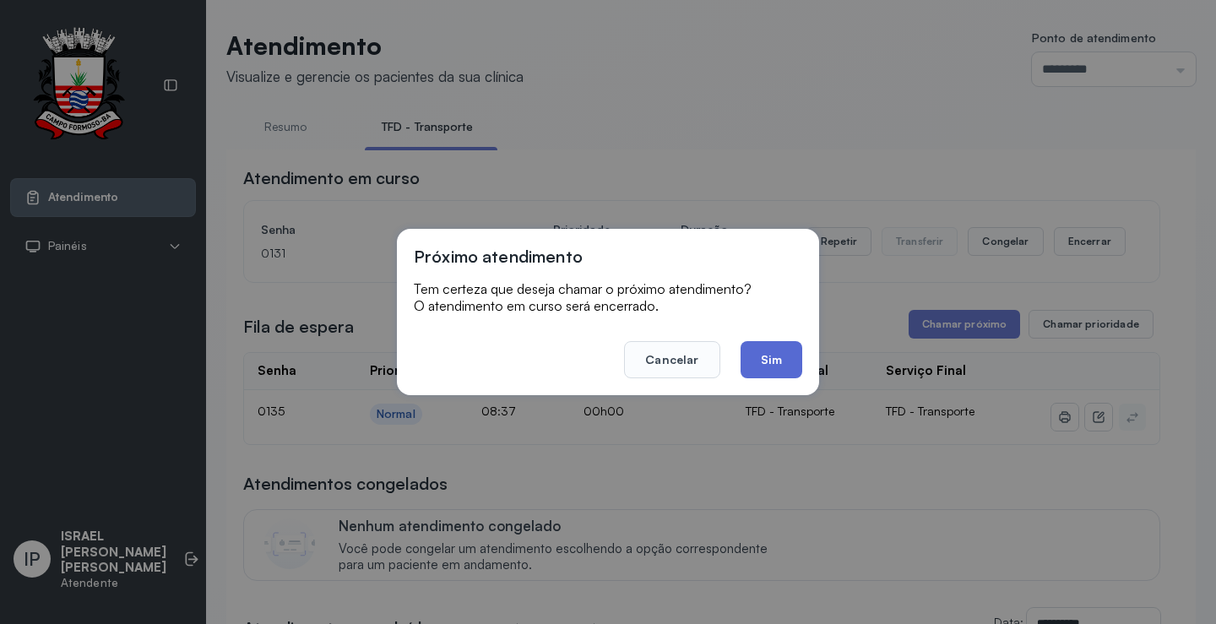
click at [759, 356] on button "Sim" at bounding box center [772, 359] width 62 height 37
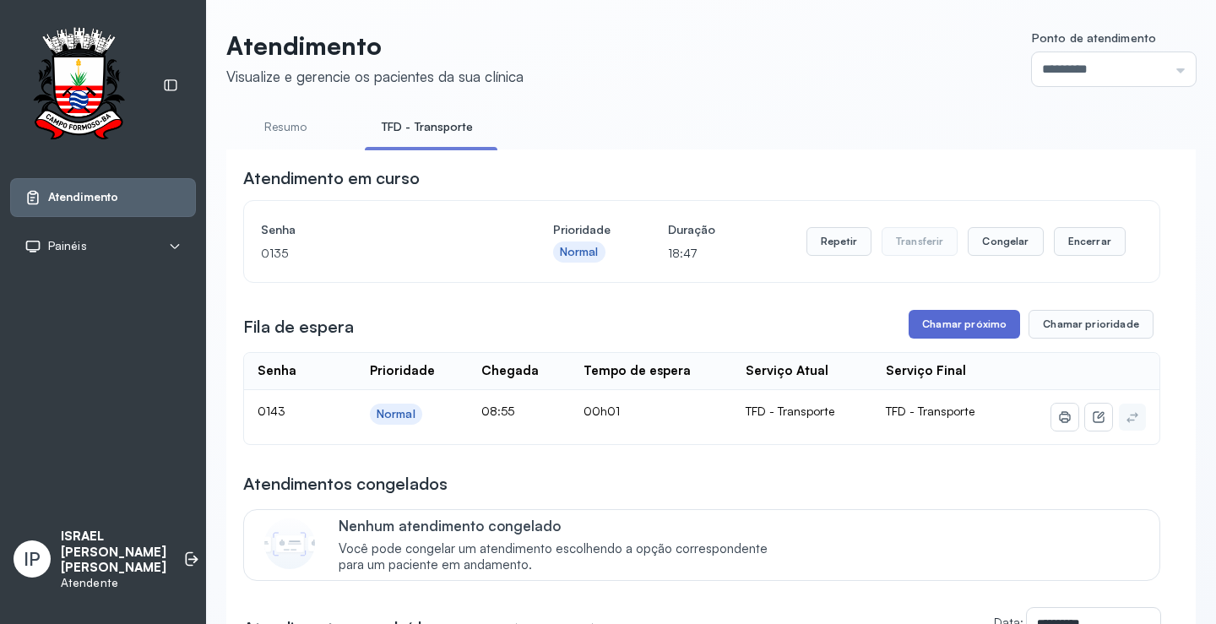
click at [934, 324] on button "Chamar próximo" at bounding box center [964, 324] width 111 height 29
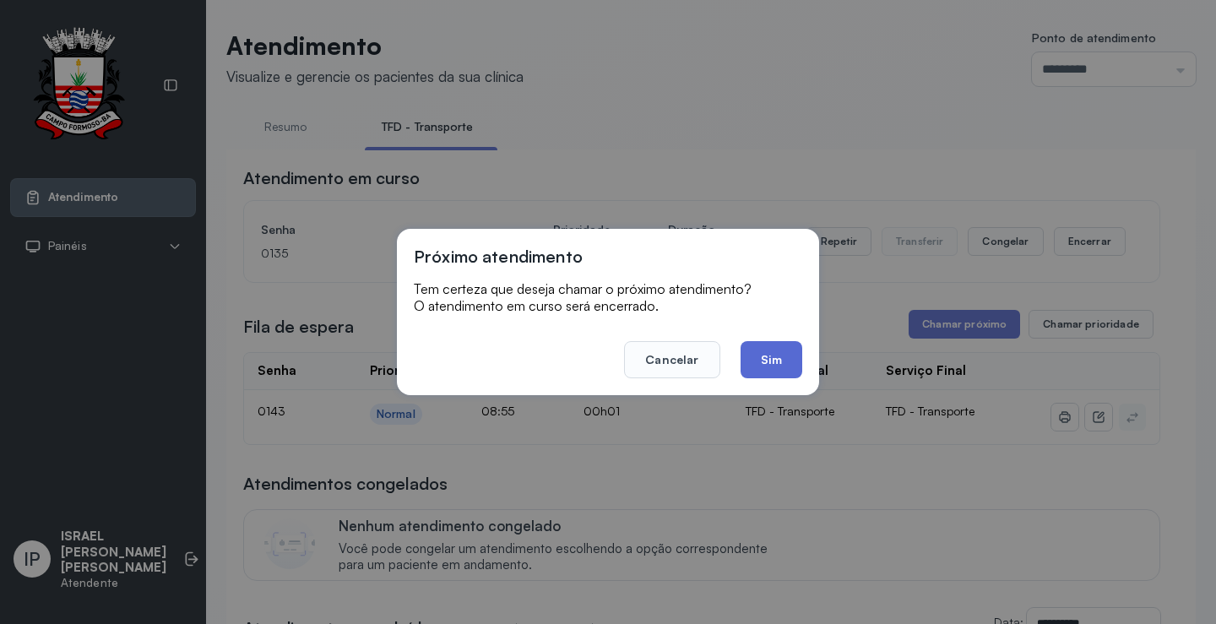
click at [759, 362] on button "Sim" at bounding box center [772, 359] width 62 height 37
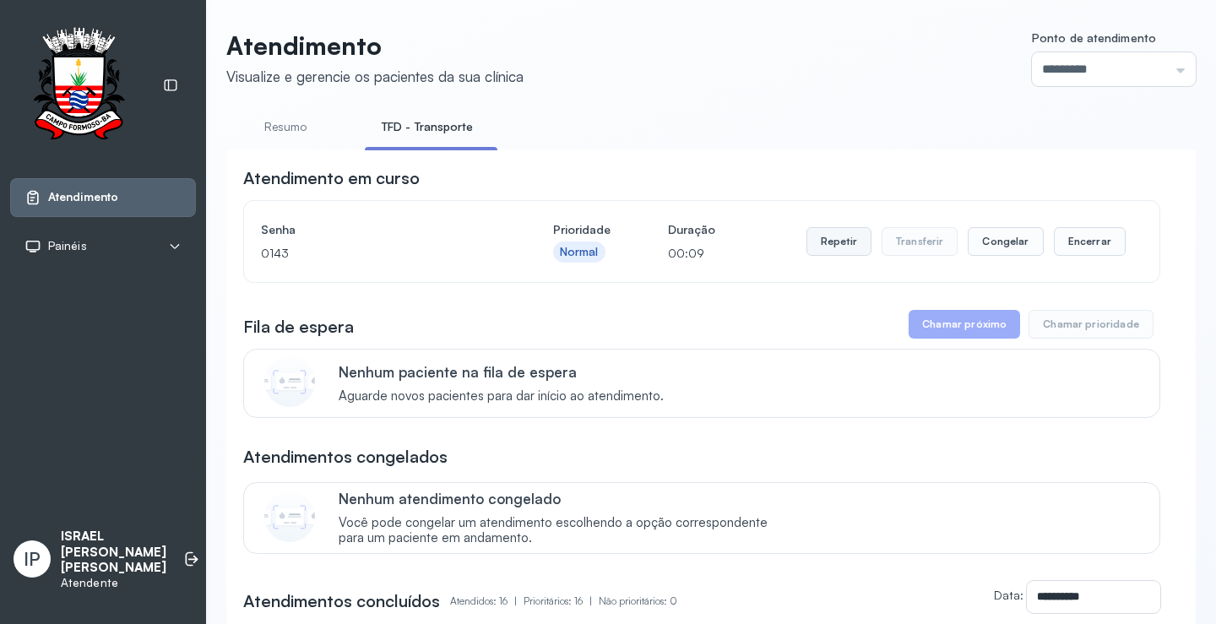
click at [839, 242] on button "Repetir" at bounding box center [838, 241] width 65 height 29
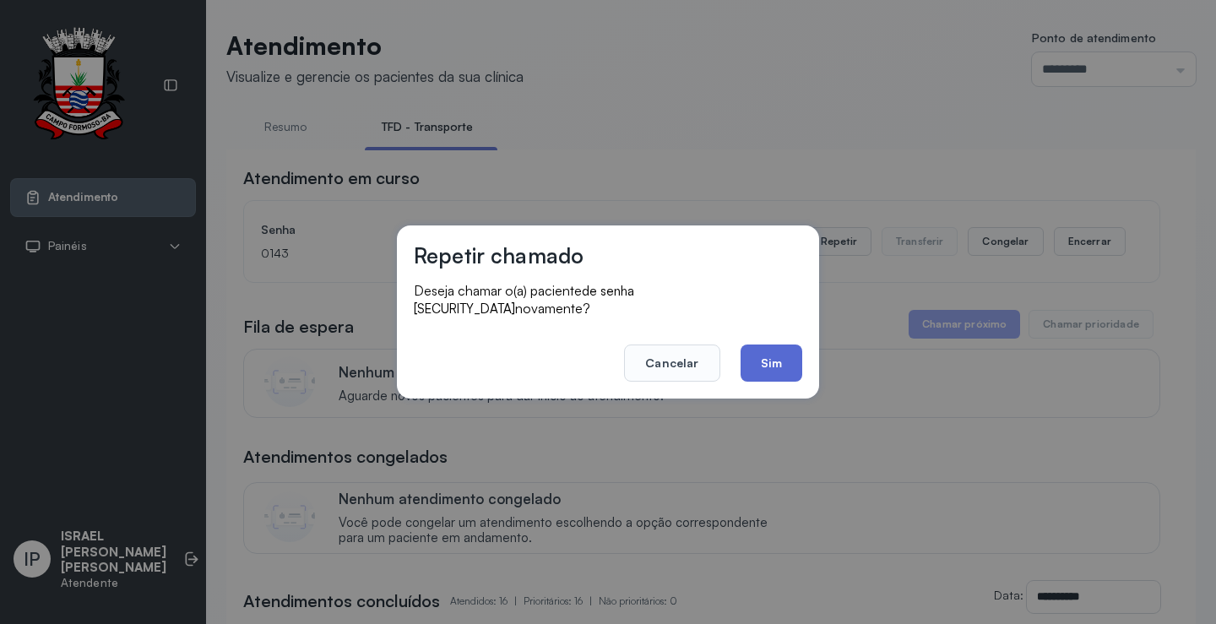
click at [746, 345] on button "Sim" at bounding box center [772, 363] width 62 height 37
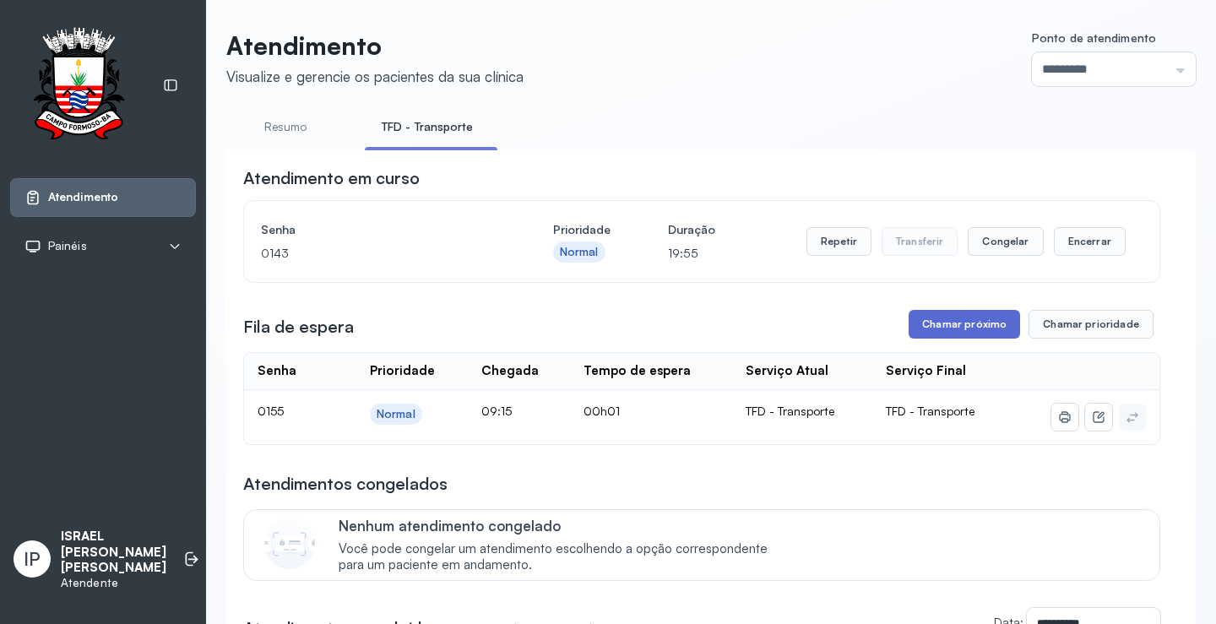
click at [946, 321] on button "Chamar próximo" at bounding box center [964, 324] width 111 height 29
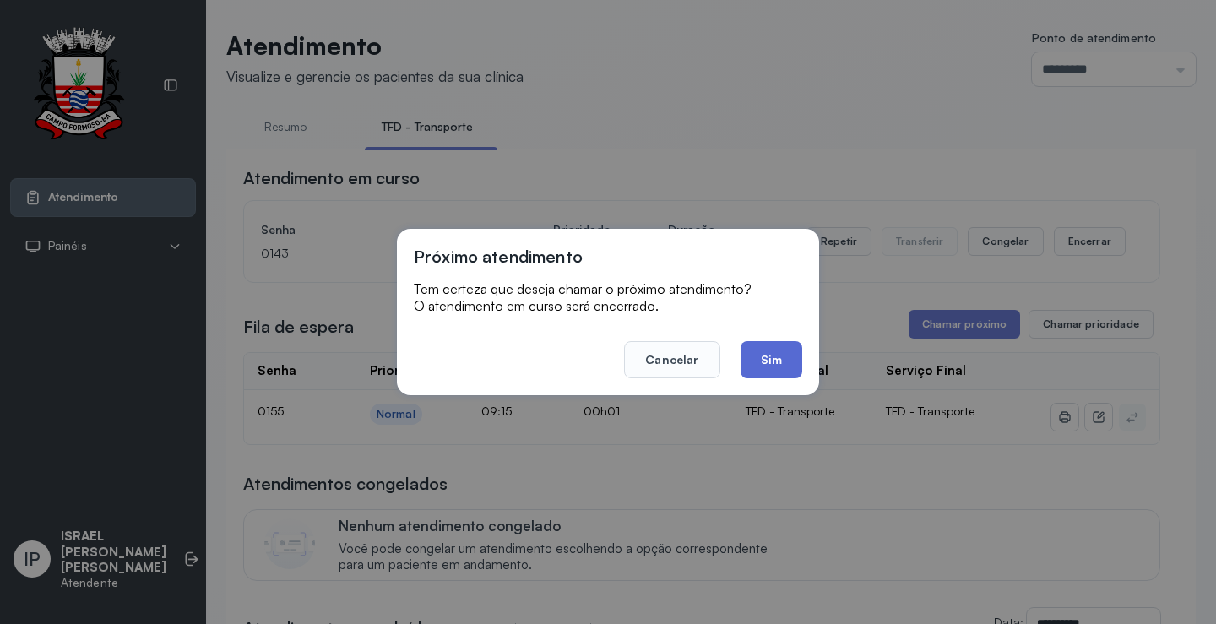
click at [767, 365] on button "Sim" at bounding box center [772, 359] width 62 height 37
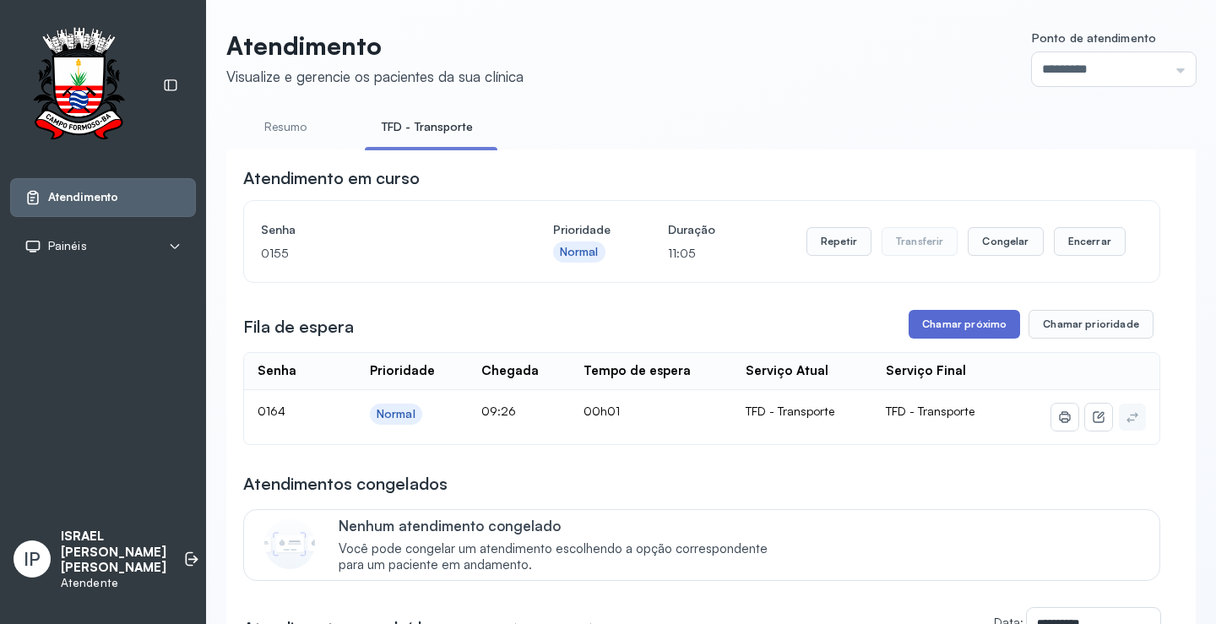
click at [951, 329] on button "Chamar próximo" at bounding box center [964, 324] width 111 height 29
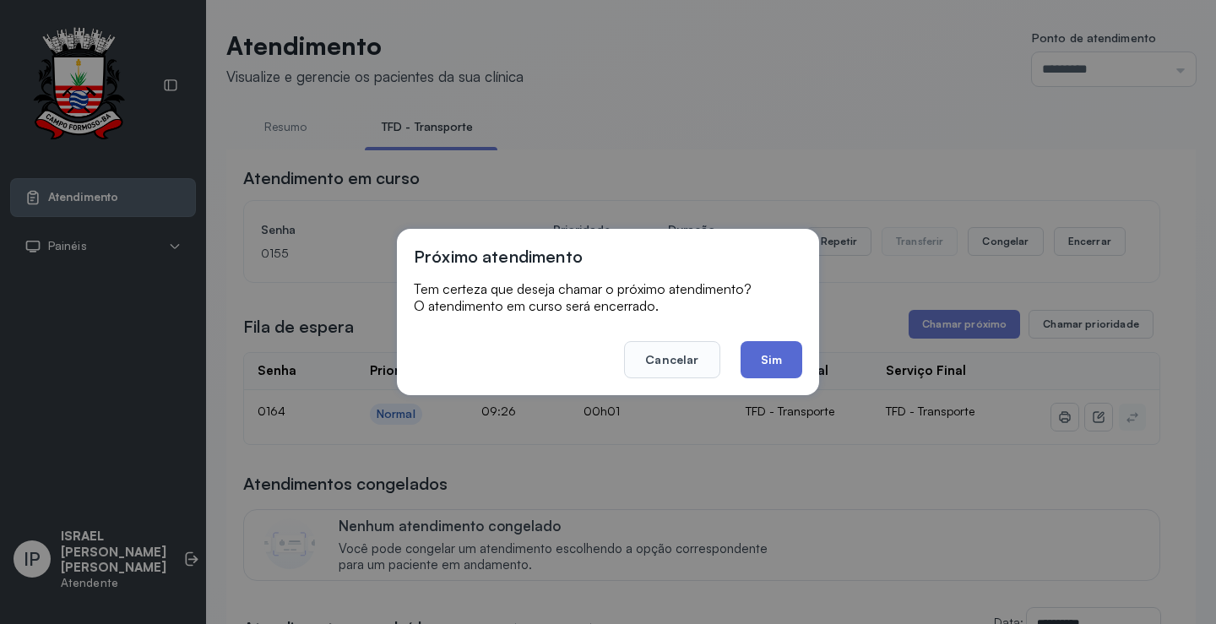
click at [759, 350] on button "Sim" at bounding box center [772, 359] width 62 height 37
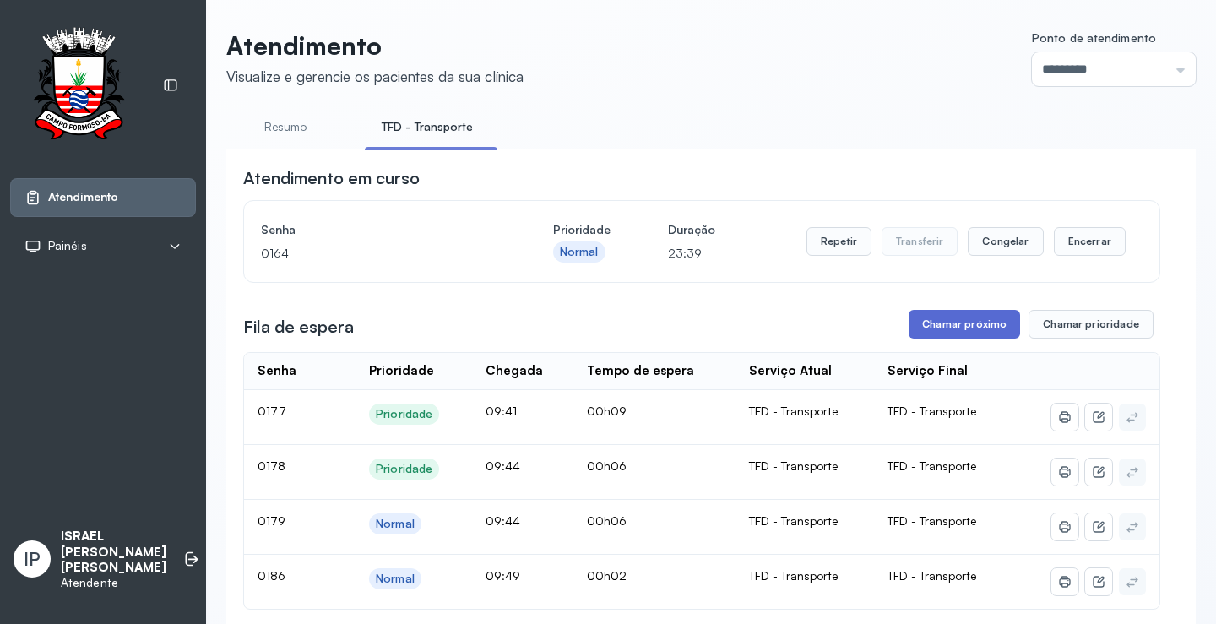
click at [971, 326] on button "Chamar próximo" at bounding box center [964, 324] width 111 height 29
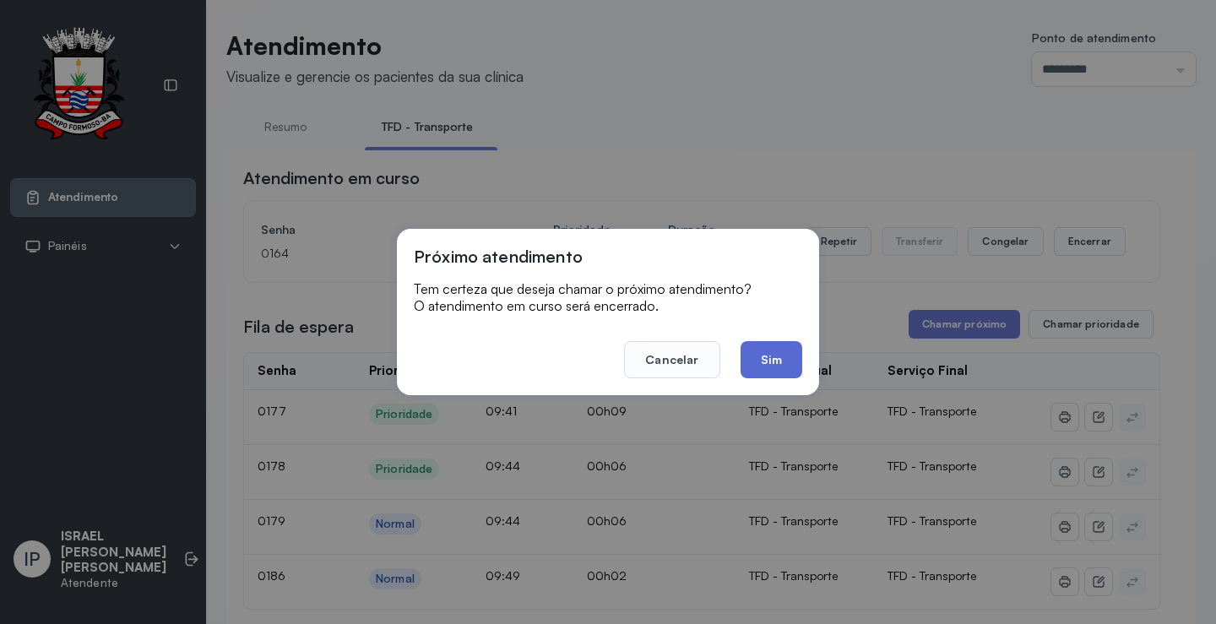
click at [774, 362] on button "Sim" at bounding box center [772, 359] width 62 height 37
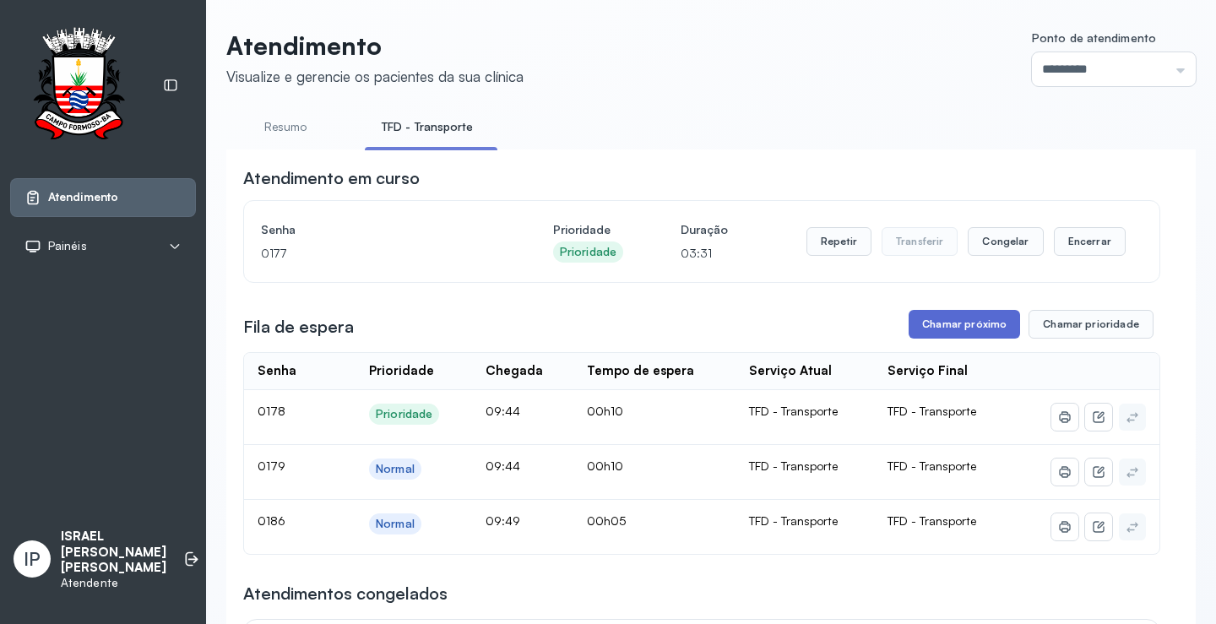
click at [974, 333] on button "Chamar próximo" at bounding box center [964, 324] width 111 height 29
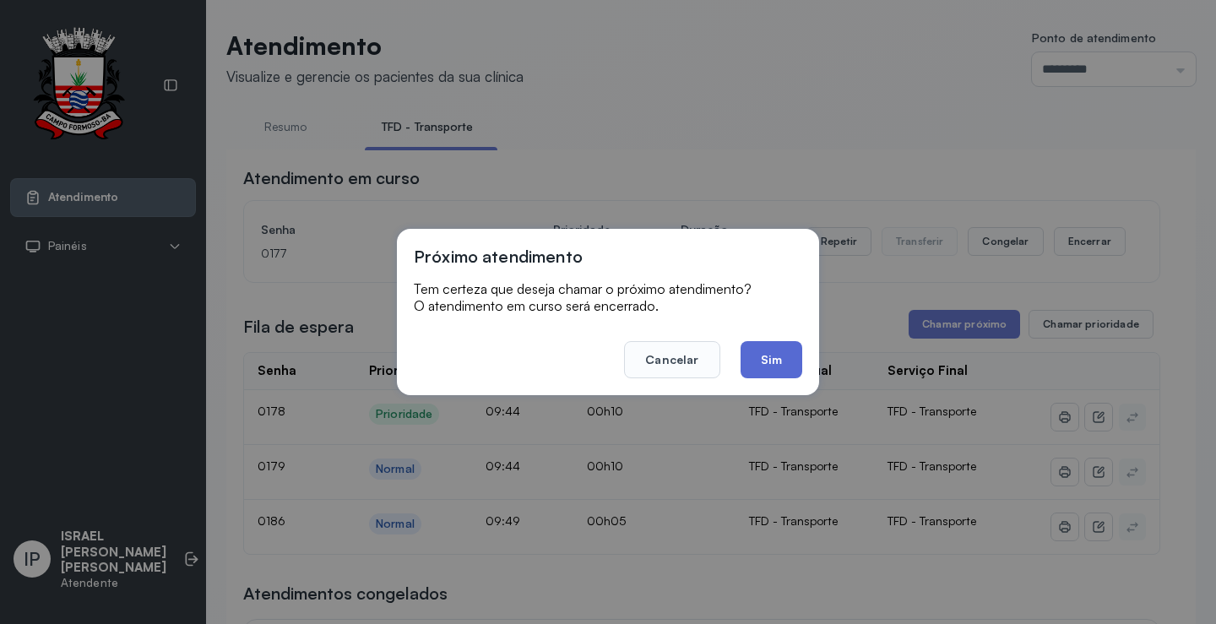
click at [756, 370] on button "Sim" at bounding box center [772, 359] width 62 height 37
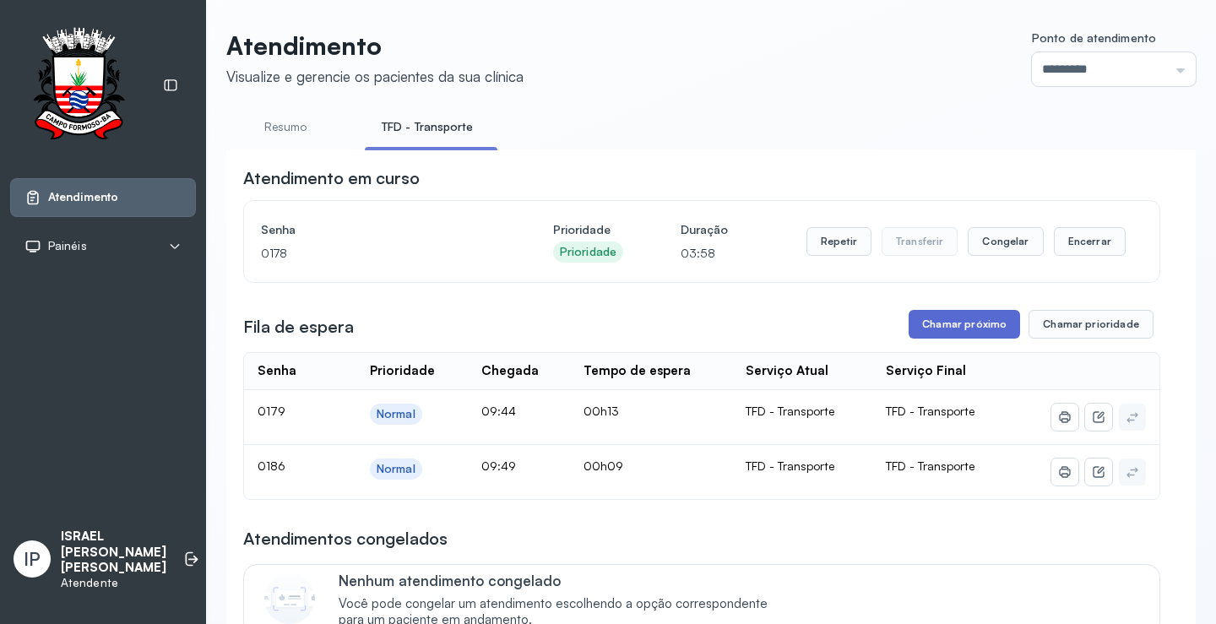
click at [934, 333] on button "Chamar próximo" at bounding box center [964, 324] width 111 height 29
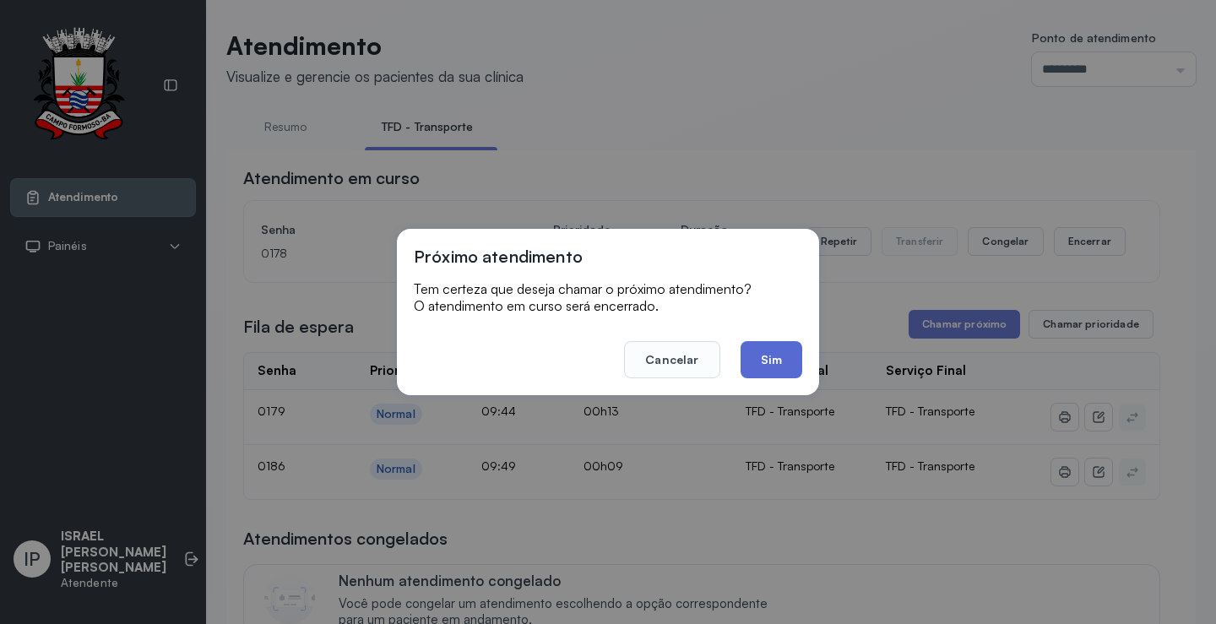
click at [779, 356] on button "Sim" at bounding box center [772, 359] width 62 height 37
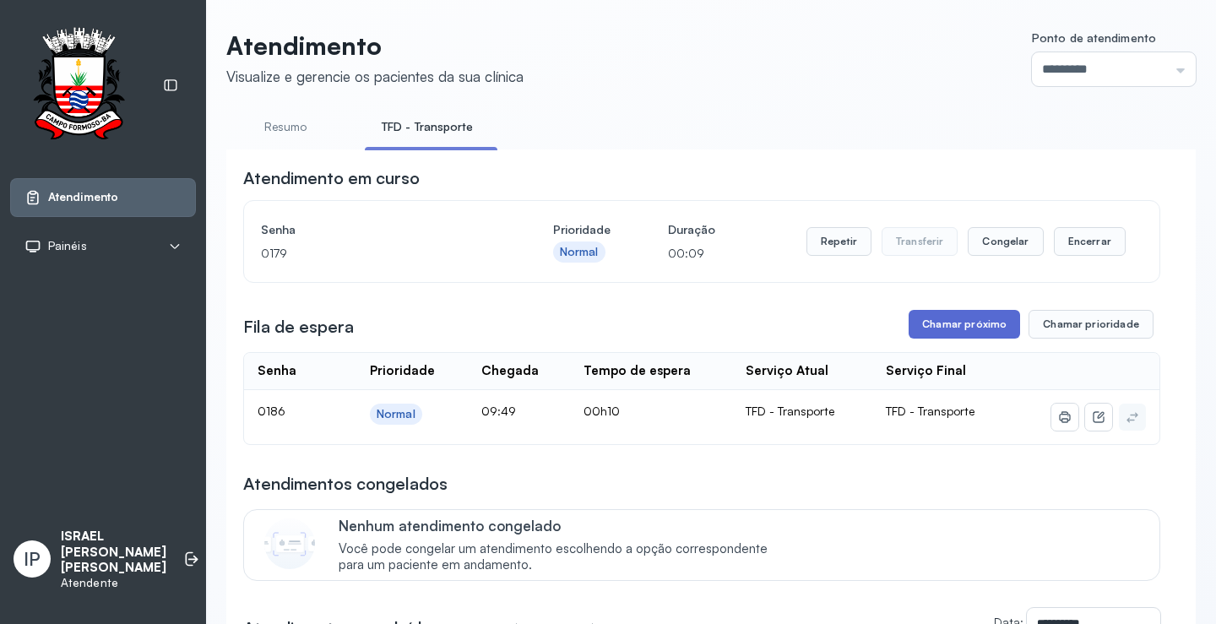
click at [949, 324] on button "Chamar próximo" at bounding box center [964, 324] width 111 height 29
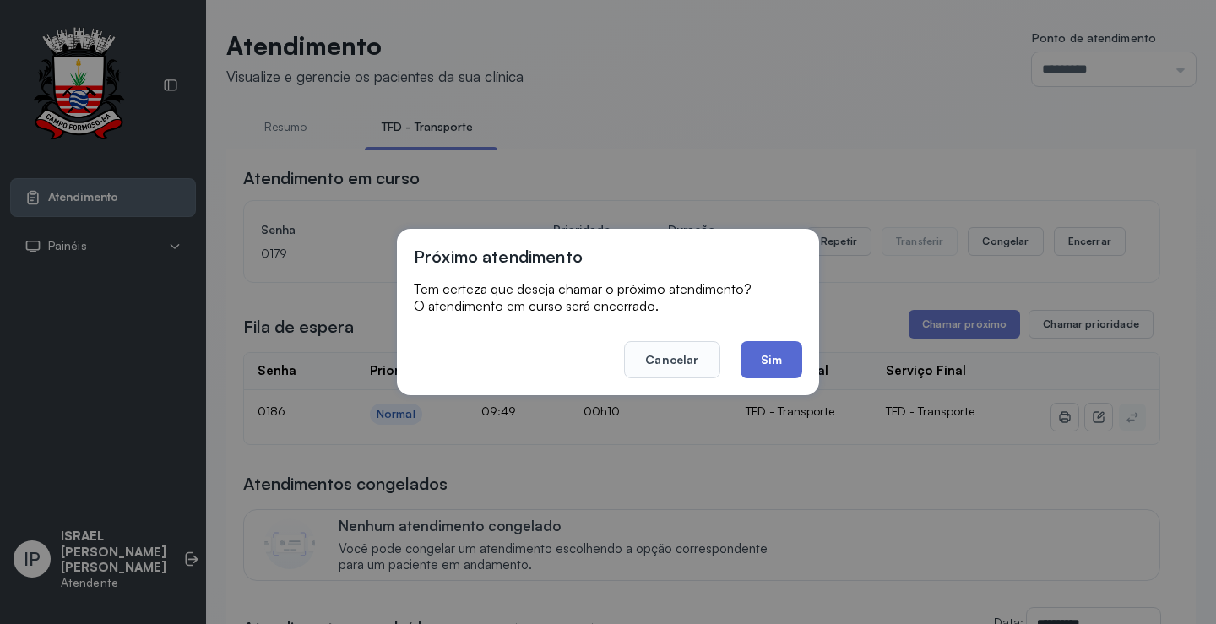
click at [785, 361] on button "Sim" at bounding box center [772, 359] width 62 height 37
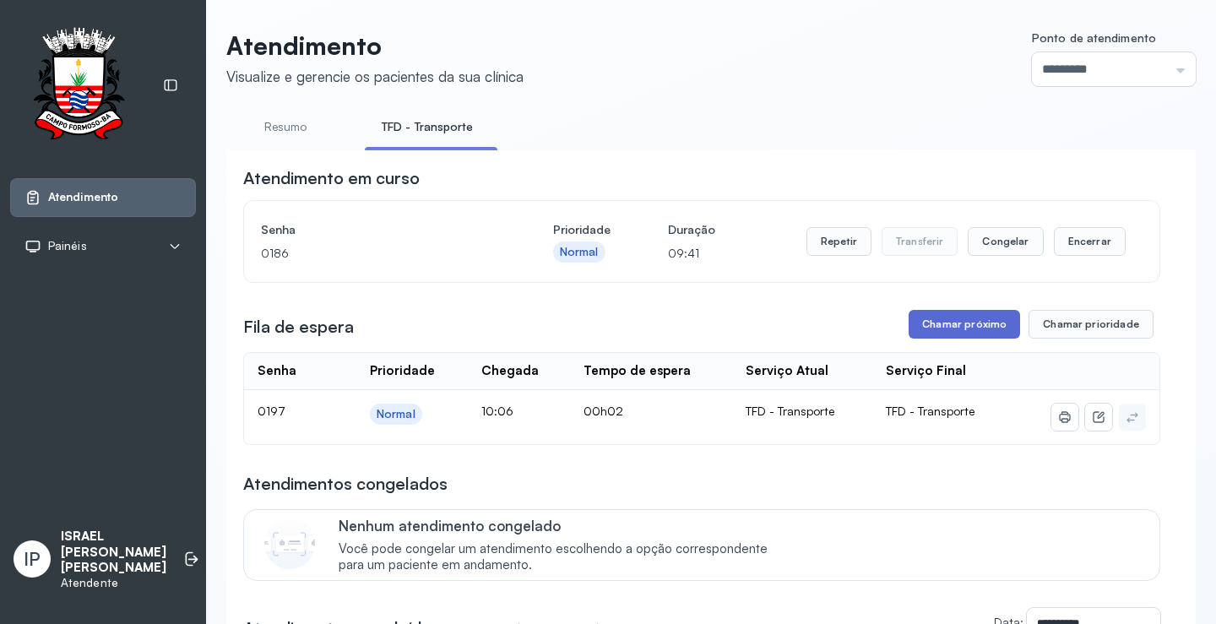
click at [941, 323] on button "Chamar próximo" at bounding box center [964, 324] width 111 height 29
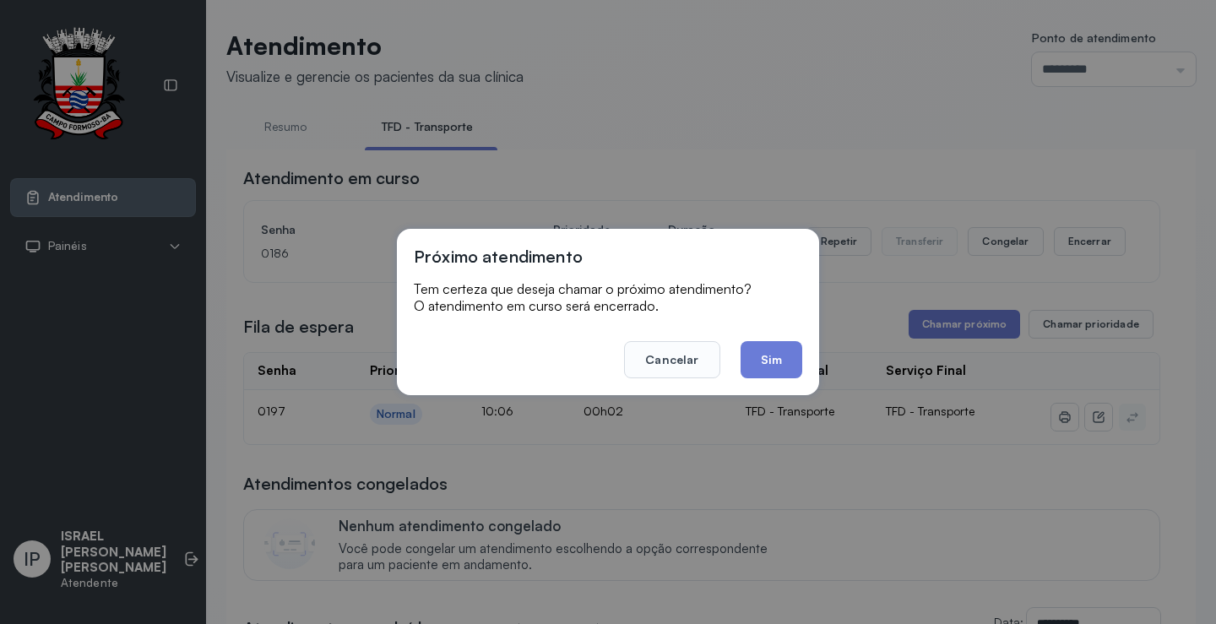
click at [757, 356] on button "Sim" at bounding box center [772, 359] width 62 height 37
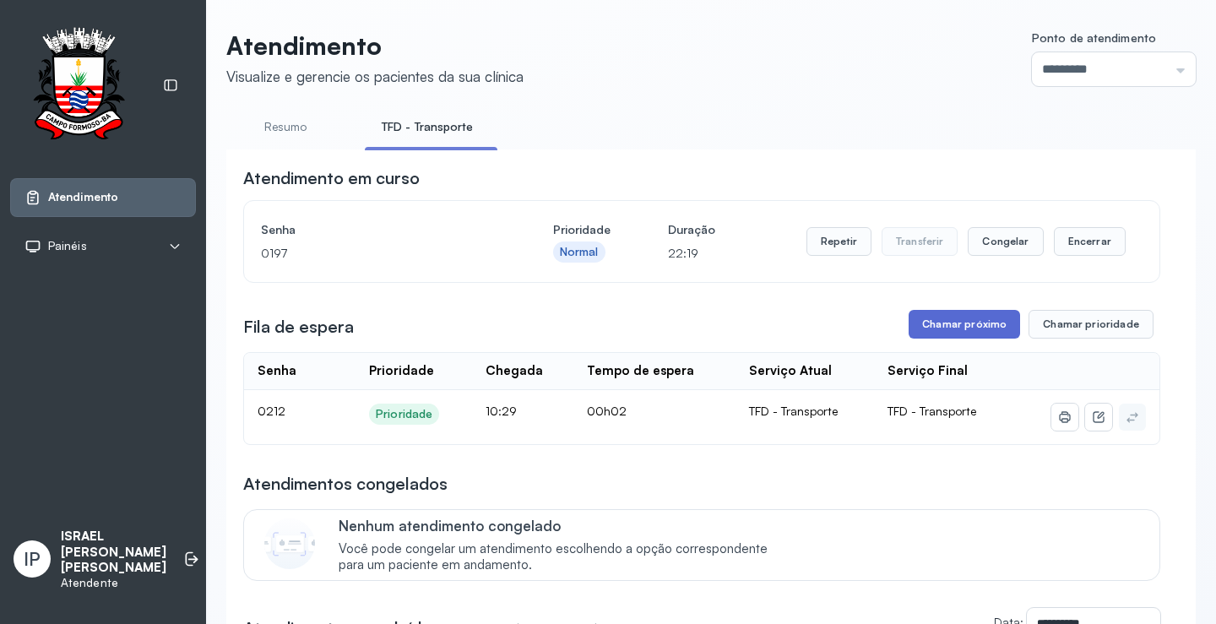
click at [977, 333] on button "Chamar próximo" at bounding box center [964, 324] width 111 height 29
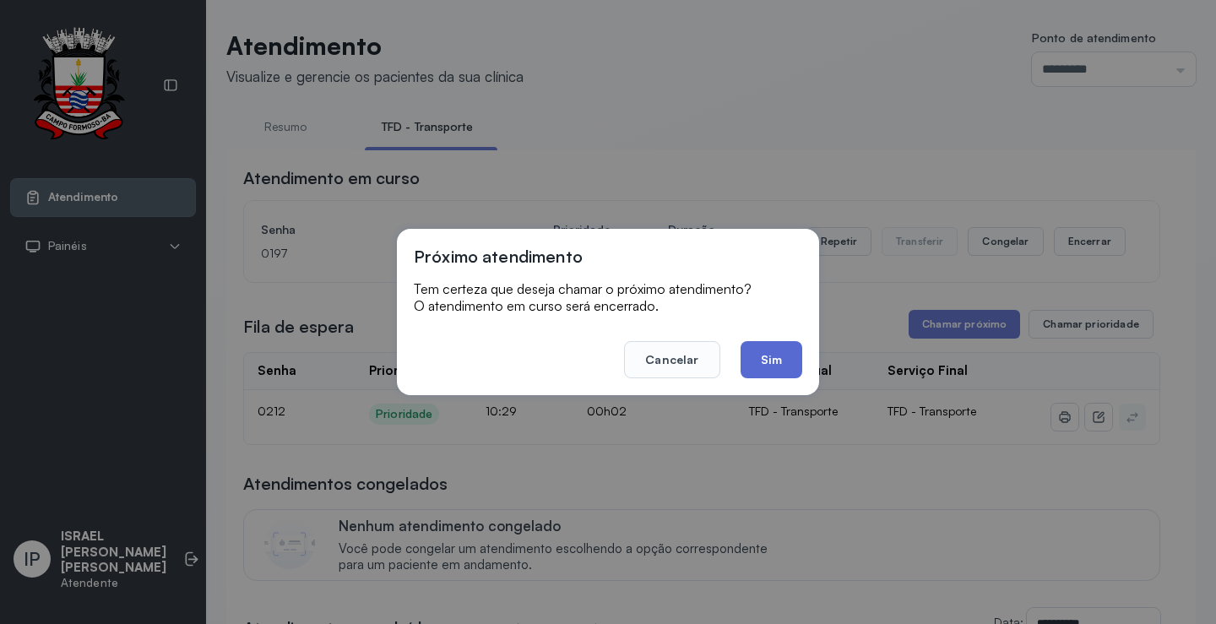
click at [787, 358] on button "Sim" at bounding box center [772, 359] width 62 height 37
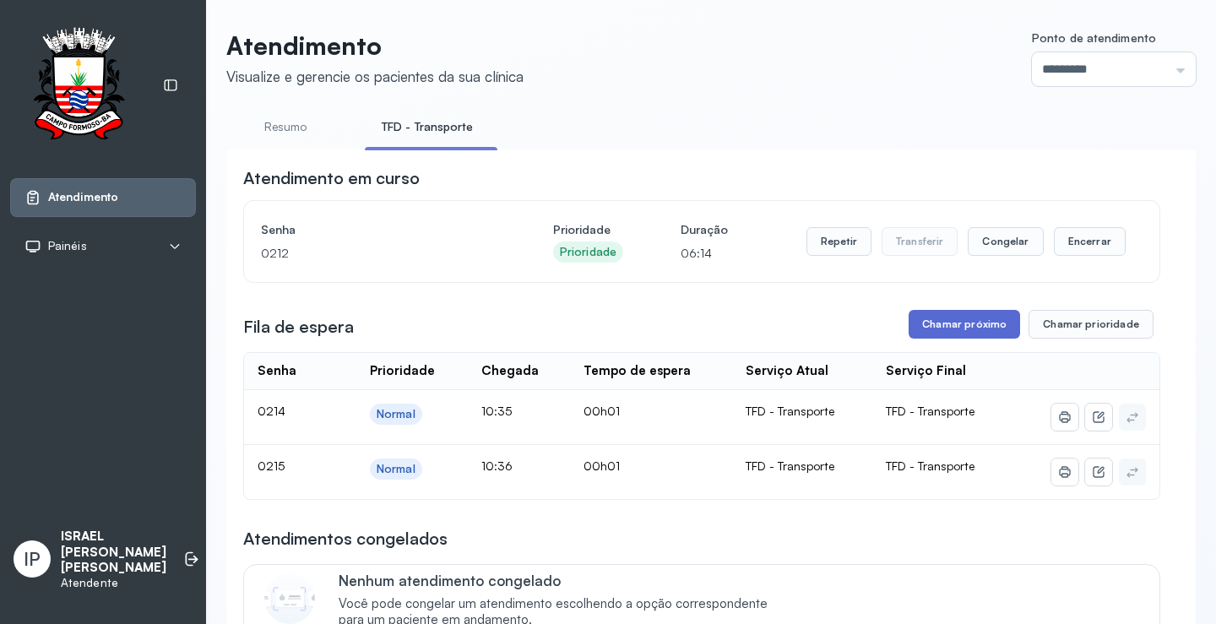
click at [984, 325] on button "Chamar próximo" at bounding box center [964, 324] width 111 height 29
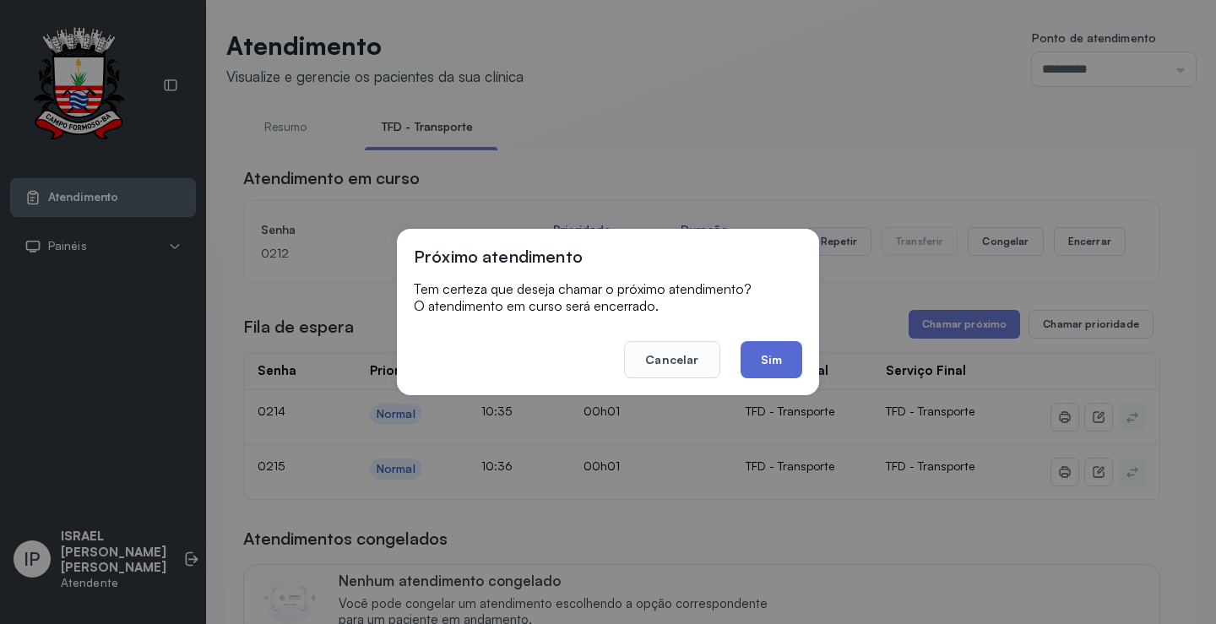
click at [753, 354] on button "Sim" at bounding box center [772, 359] width 62 height 37
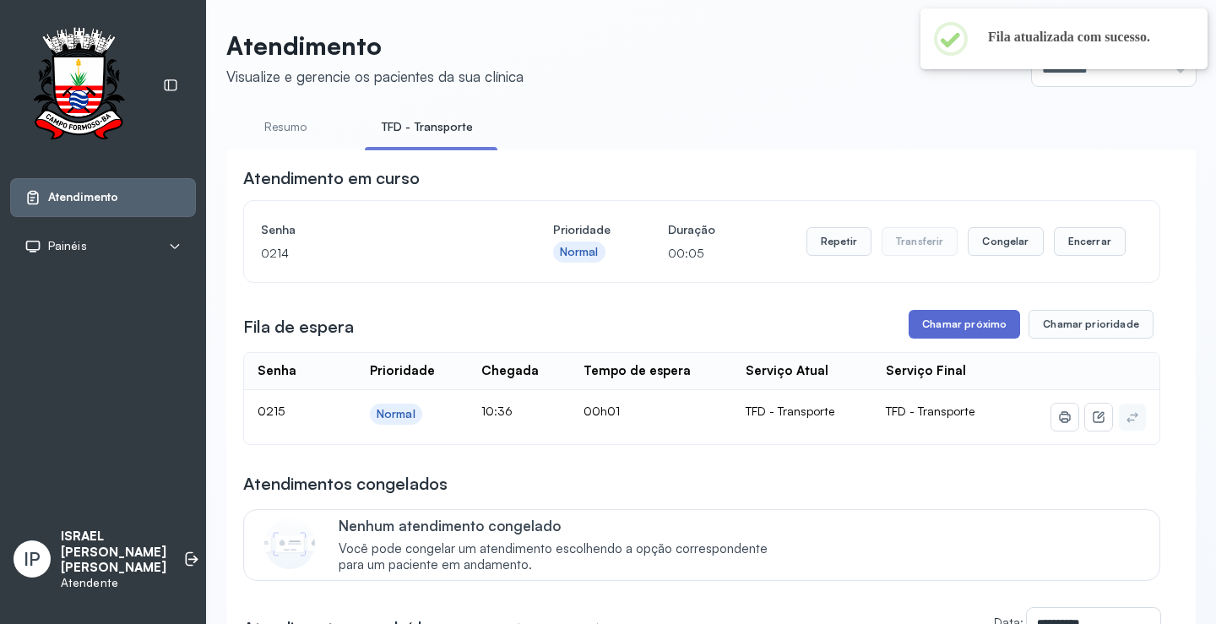
click at [944, 318] on button "Chamar próximo" at bounding box center [964, 324] width 111 height 29
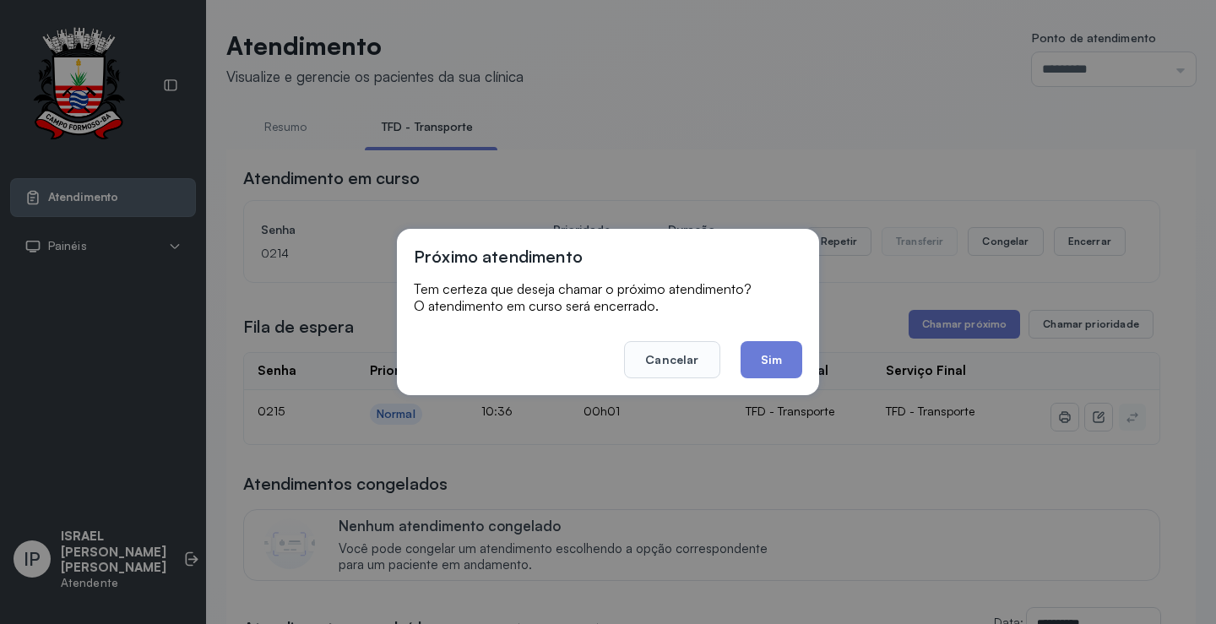
click at [773, 345] on button "Sim" at bounding box center [772, 359] width 62 height 37
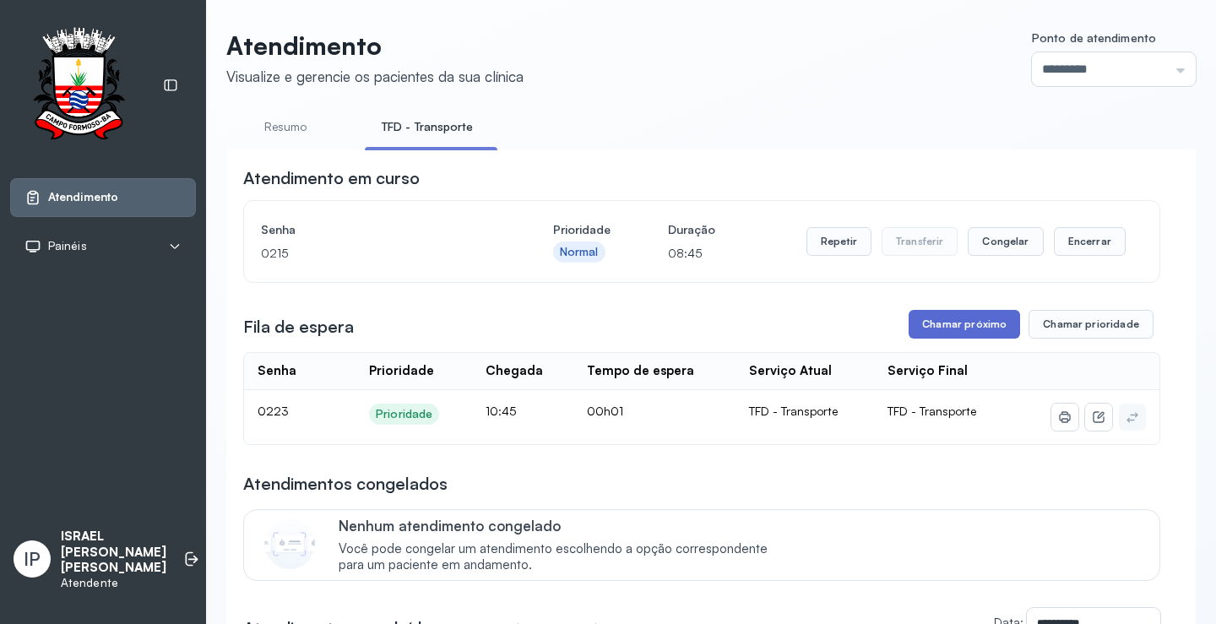
click at [948, 329] on button "Chamar próximo" at bounding box center [964, 324] width 111 height 29
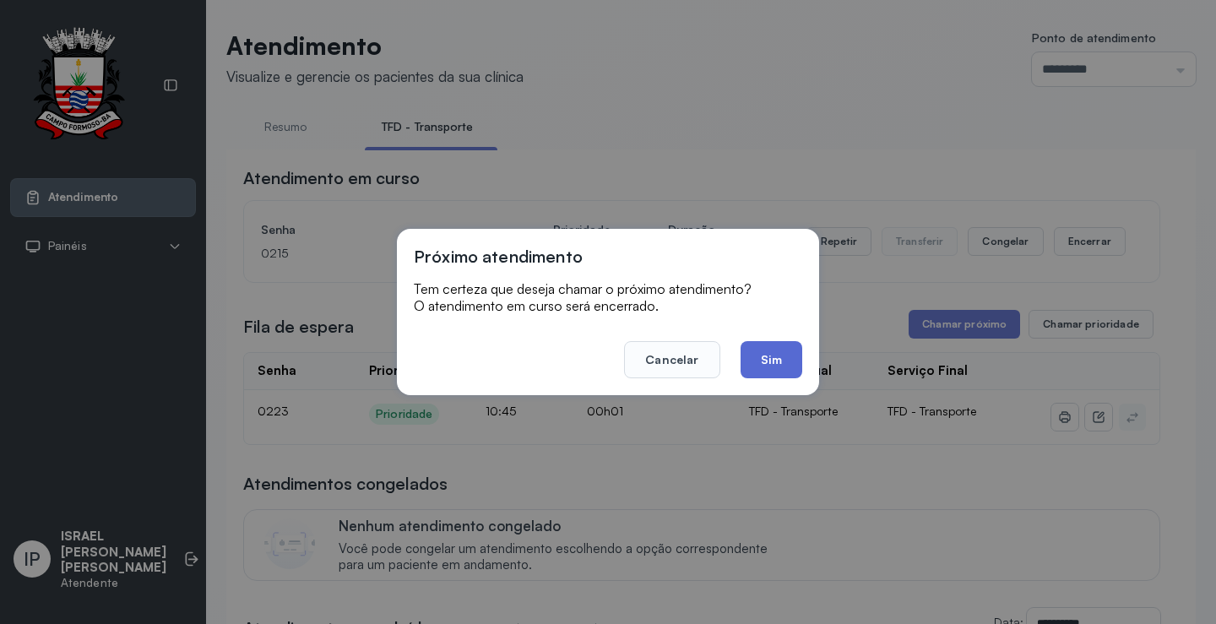
click at [793, 356] on button "Sim" at bounding box center [772, 359] width 62 height 37
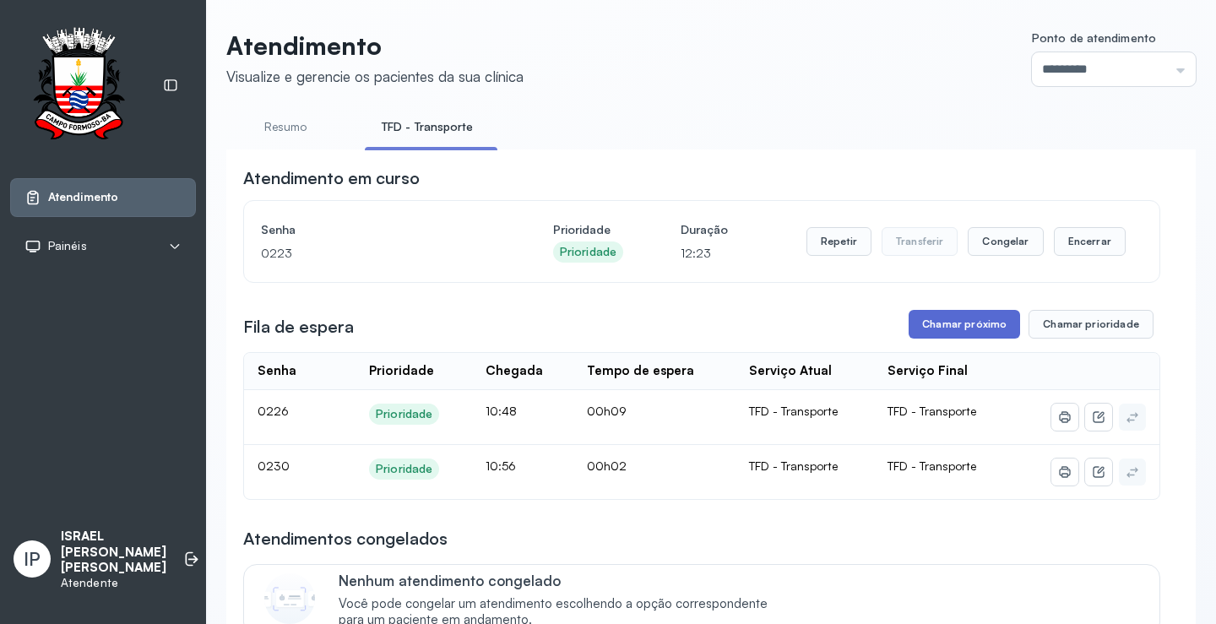
click at [942, 330] on button "Chamar próximo" at bounding box center [964, 324] width 111 height 29
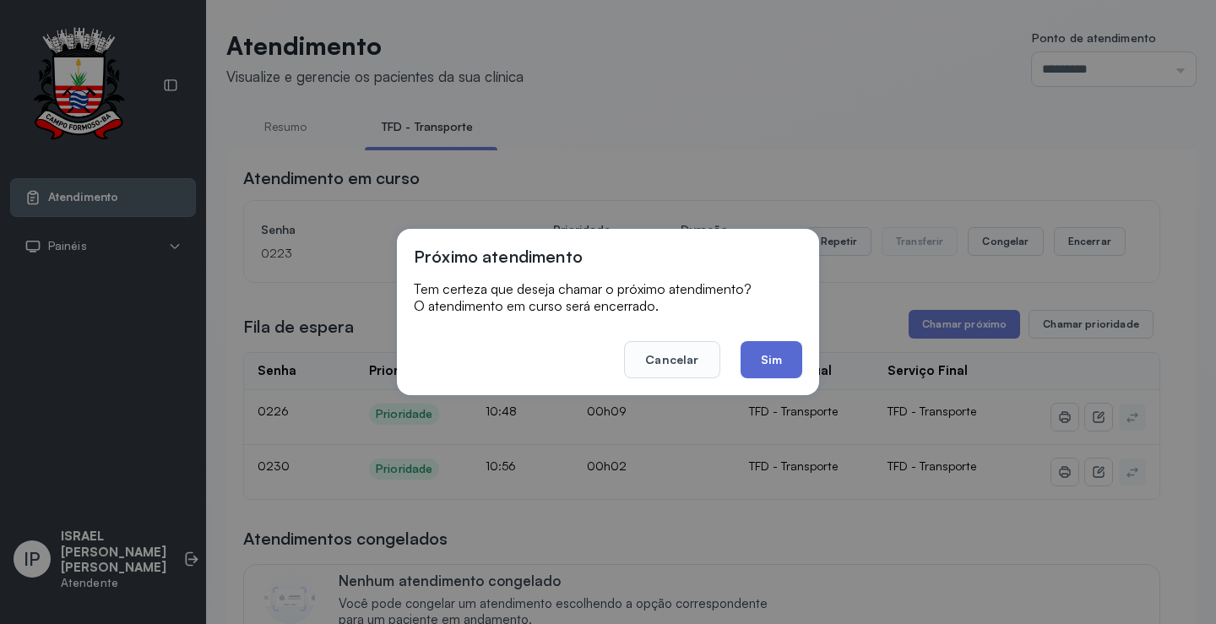
click at [779, 353] on button "Sim" at bounding box center [772, 359] width 62 height 37
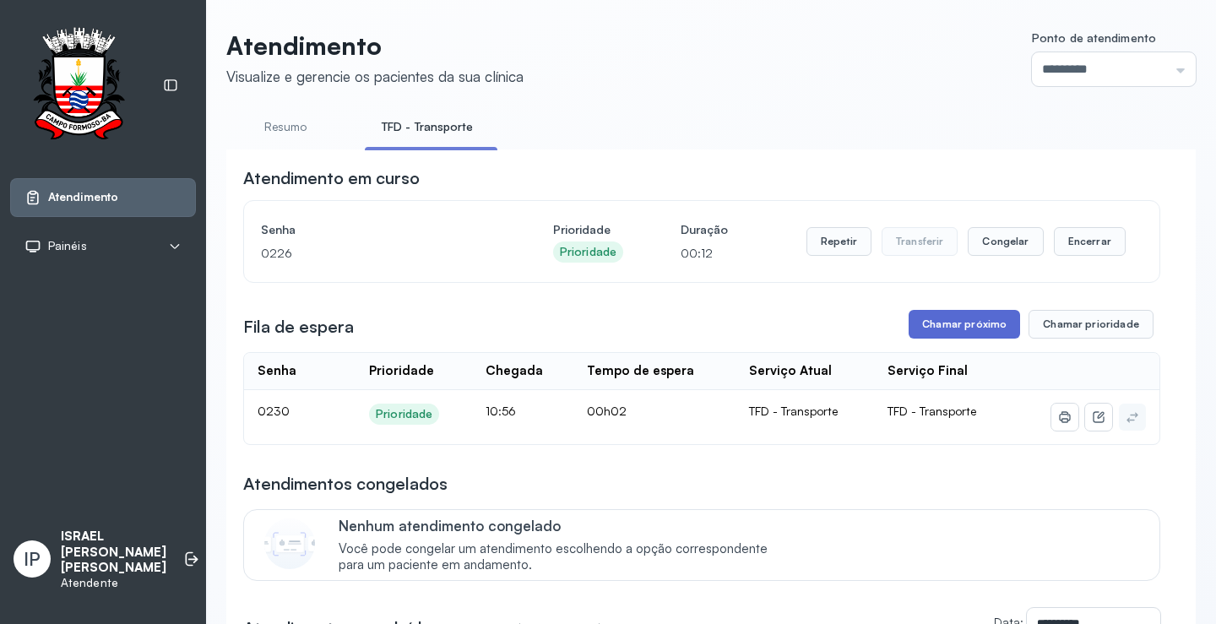
click at [927, 332] on button "Chamar próximo" at bounding box center [964, 324] width 111 height 29
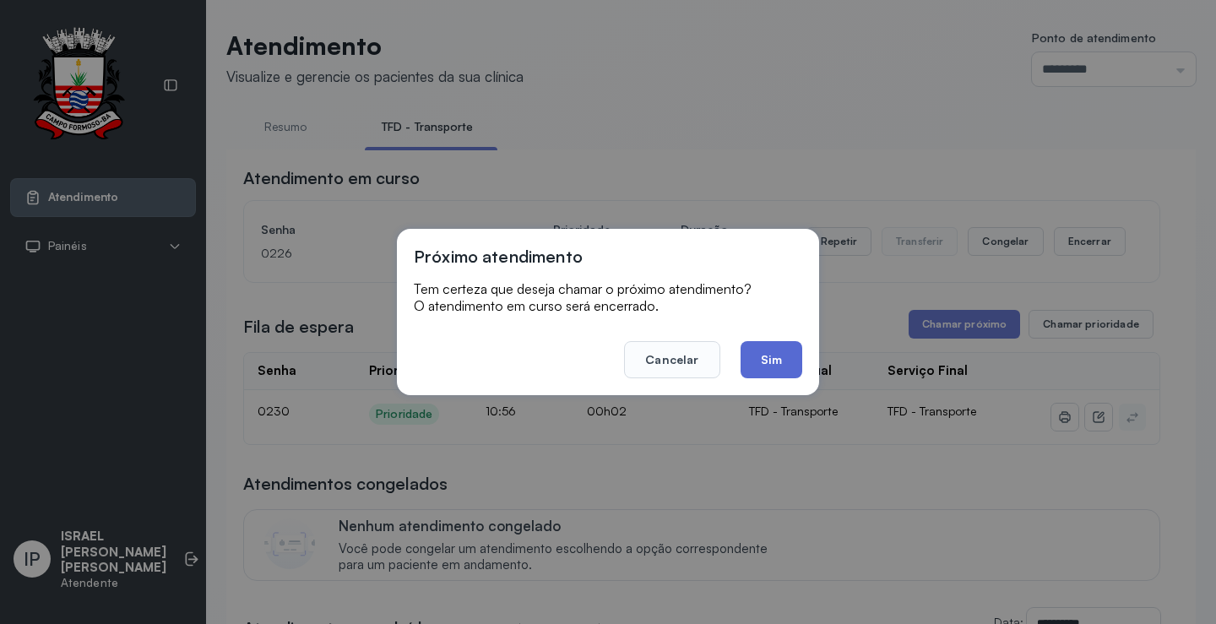
click at [771, 348] on button "Sim" at bounding box center [772, 359] width 62 height 37
